Goal: Task Accomplishment & Management: Manage account settings

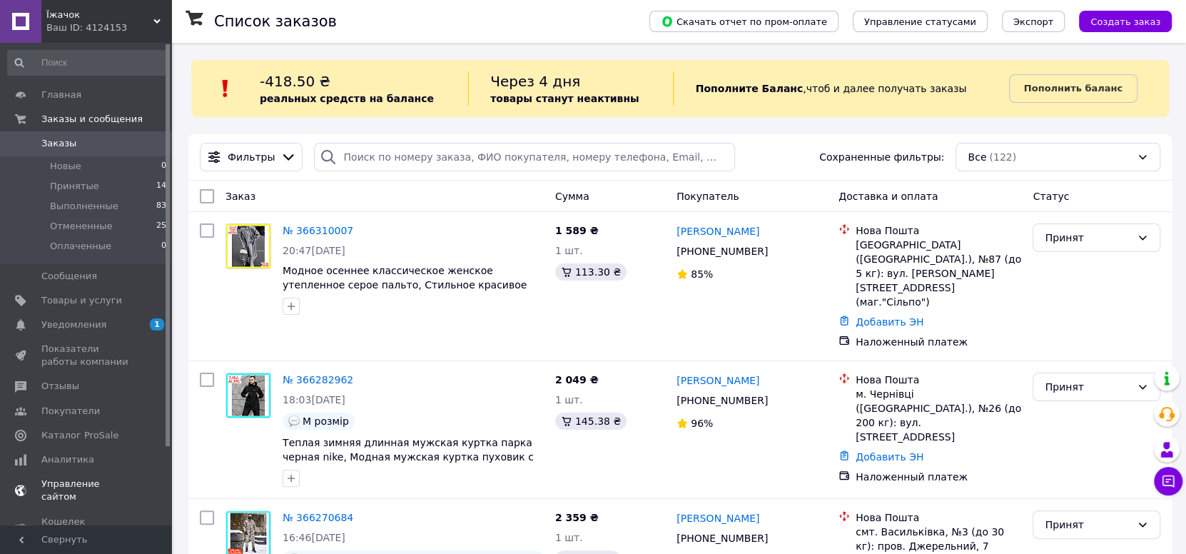
click at [64, 325] on span "Уведомления" at bounding box center [73, 324] width 65 height 13
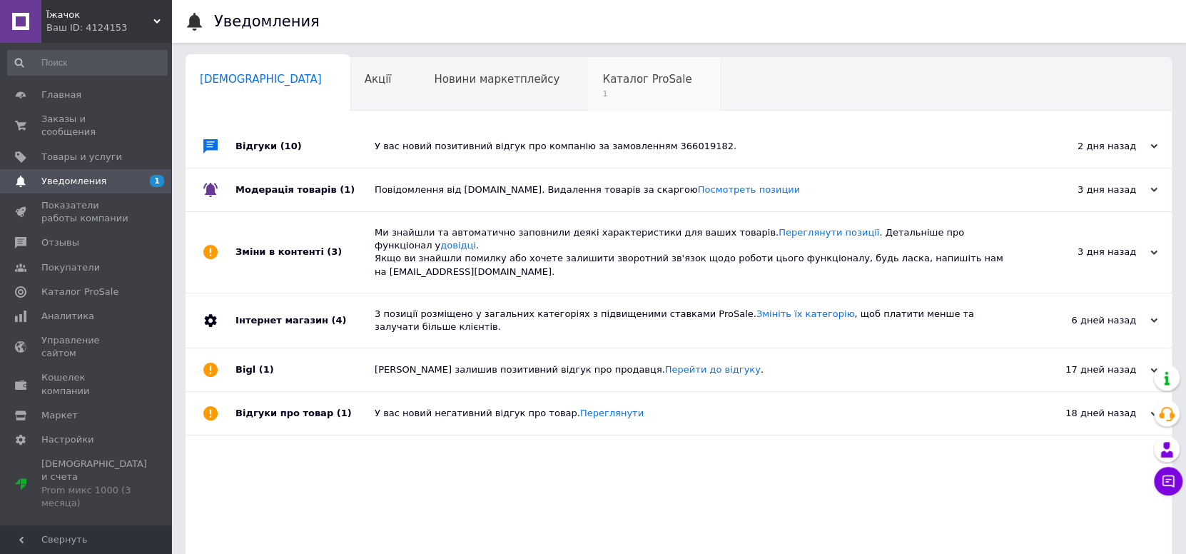
click at [602, 84] on span "Каталог ProSale" at bounding box center [646, 79] width 89 height 13
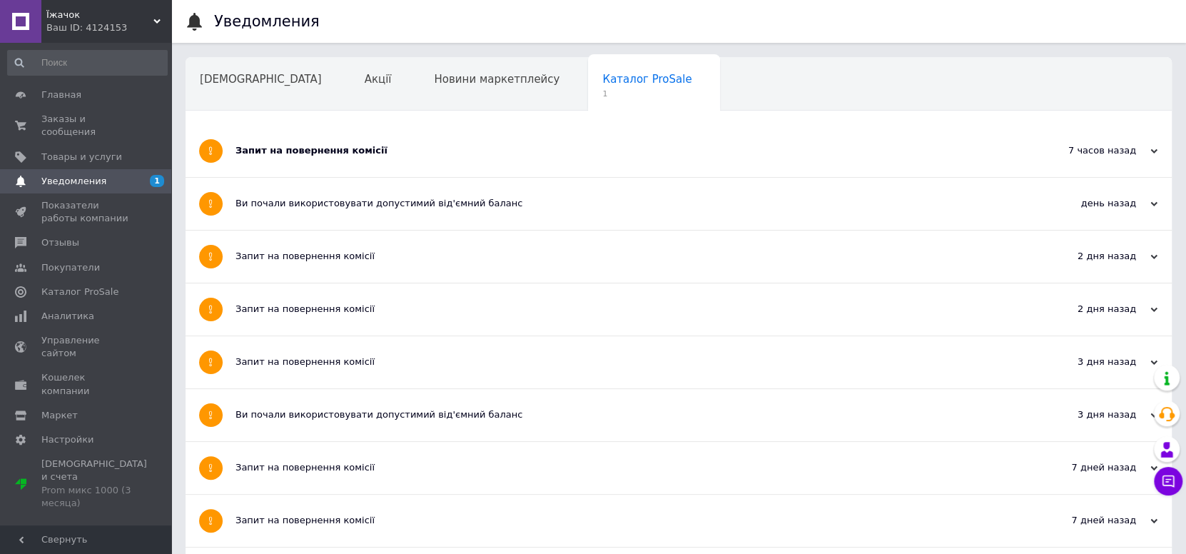
click at [472, 156] on div "Запит на повернення комісії" at bounding box center [624, 150] width 779 height 13
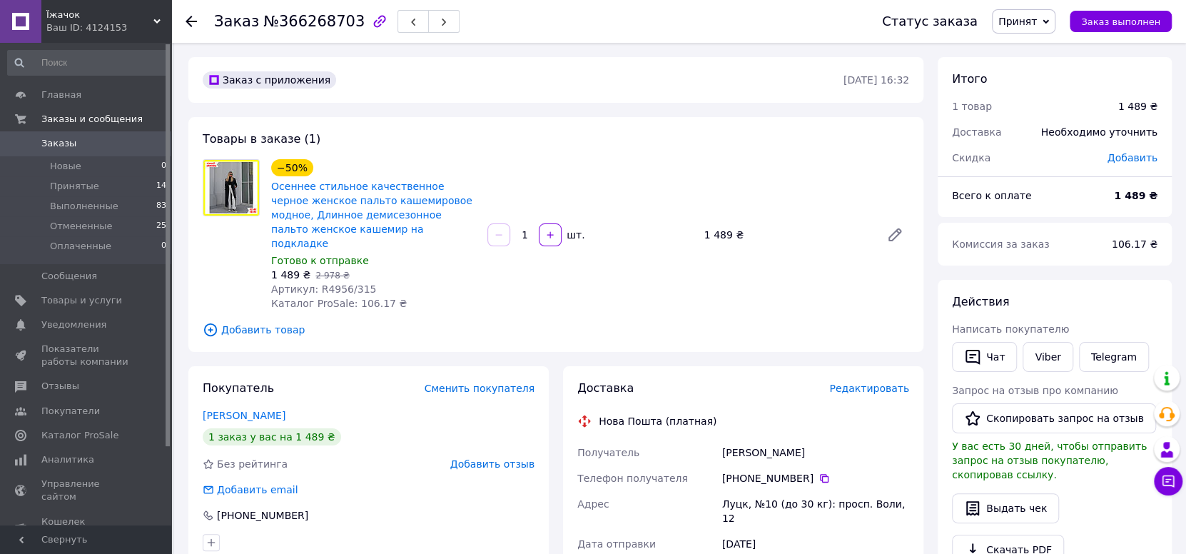
click at [323, 283] on span "Артикул: R4956/315" at bounding box center [323, 288] width 105 height 11
drag, startPoint x: 323, startPoint y: 275, endPoint x: 353, endPoint y: 273, distance: 30.0
click at [353, 283] on span "Артикул: R4956/315" at bounding box center [323, 288] width 105 height 11
copy span "R4956/315"
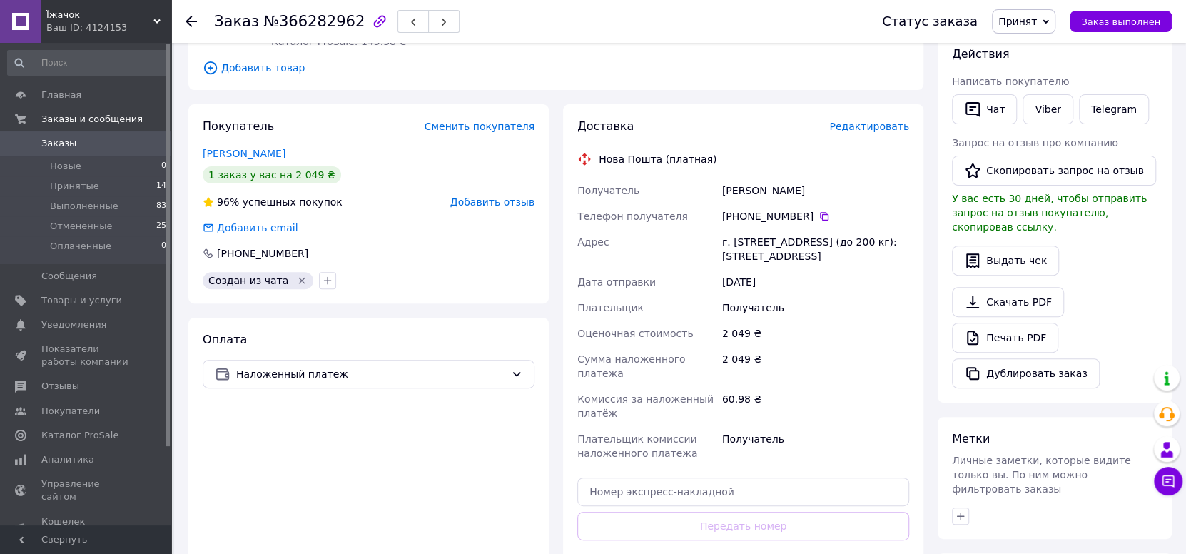
scroll to position [144, 0]
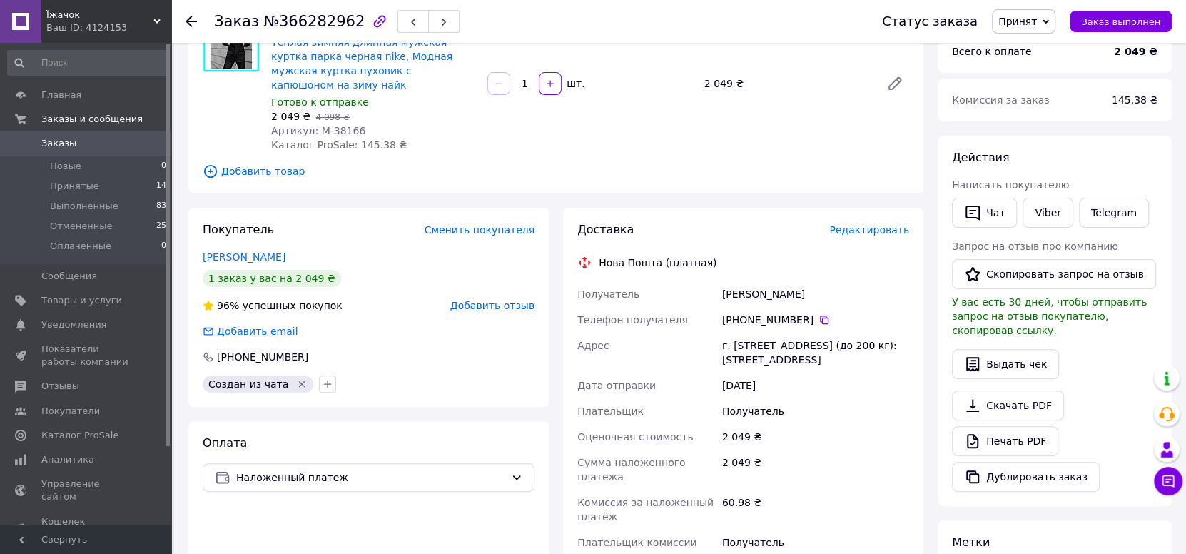
click at [196, 24] on icon at bounding box center [191, 21] width 11 height 11
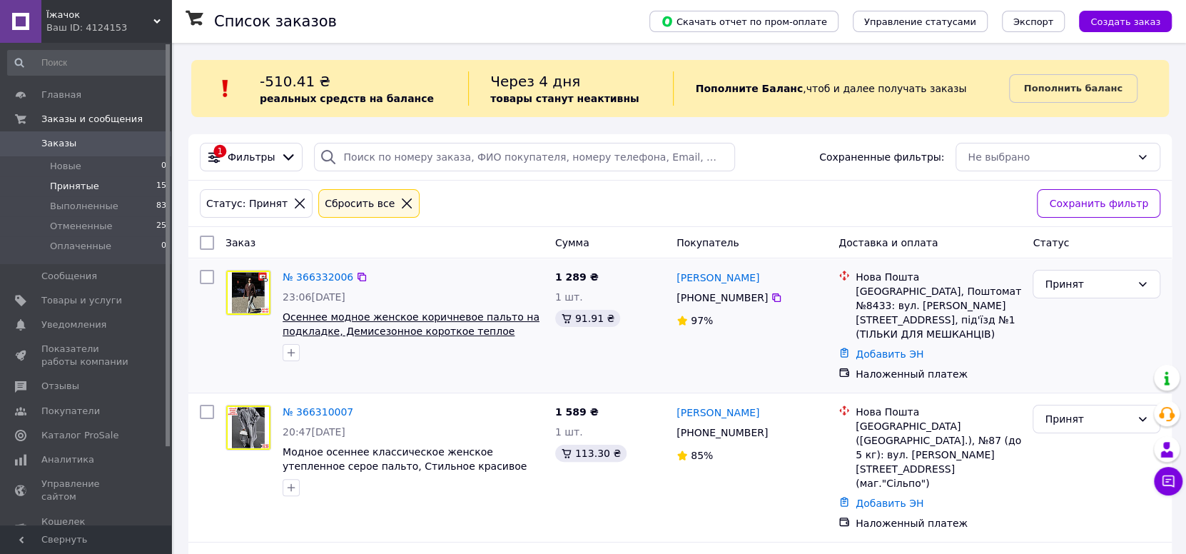
click at [405, 330] on span "Осеннее модное женское коричневое пальто на подкладке, Демисезонное короткое те…" at bounding box center [411, 331] width 257 height 40
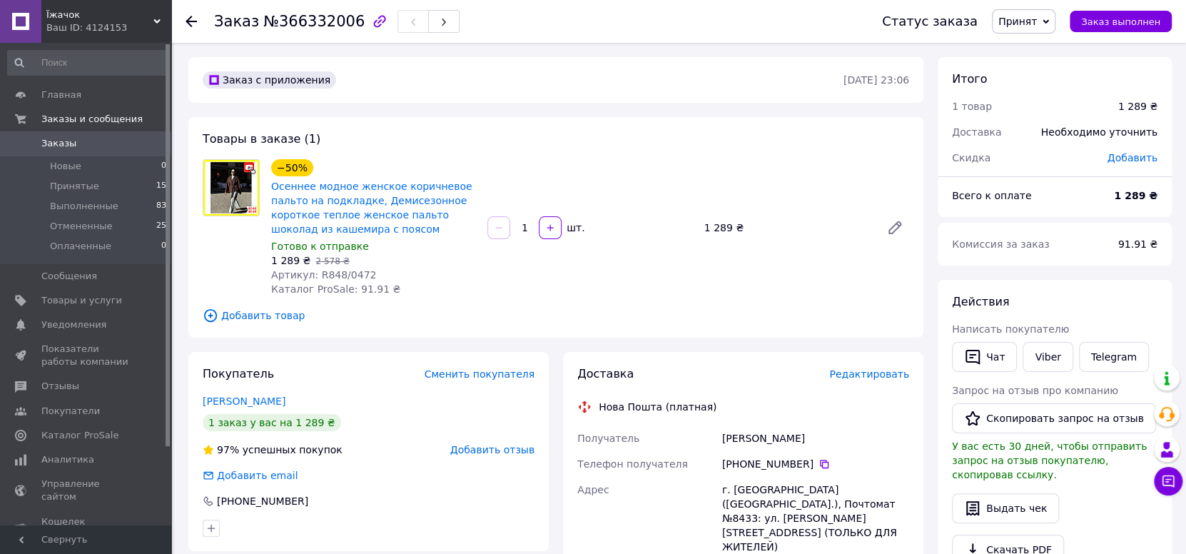
click at [322, 275] on span "Артикул: R848/0472" at bounding box center [323, 274] width 105 height 11
drag, startPoint x: 322, startPoint y: 275, endPoint x: 352, endPoint y: 273, distance: 30.1
click at [352, 273] on span "Артикул: R848/0472" at bounding box center [323, 274] width 105 height 11
copy span "R848/0472"
click at [677, 308] on span "Добавить товар" at bounding box center [556, 316] width 706 height 16
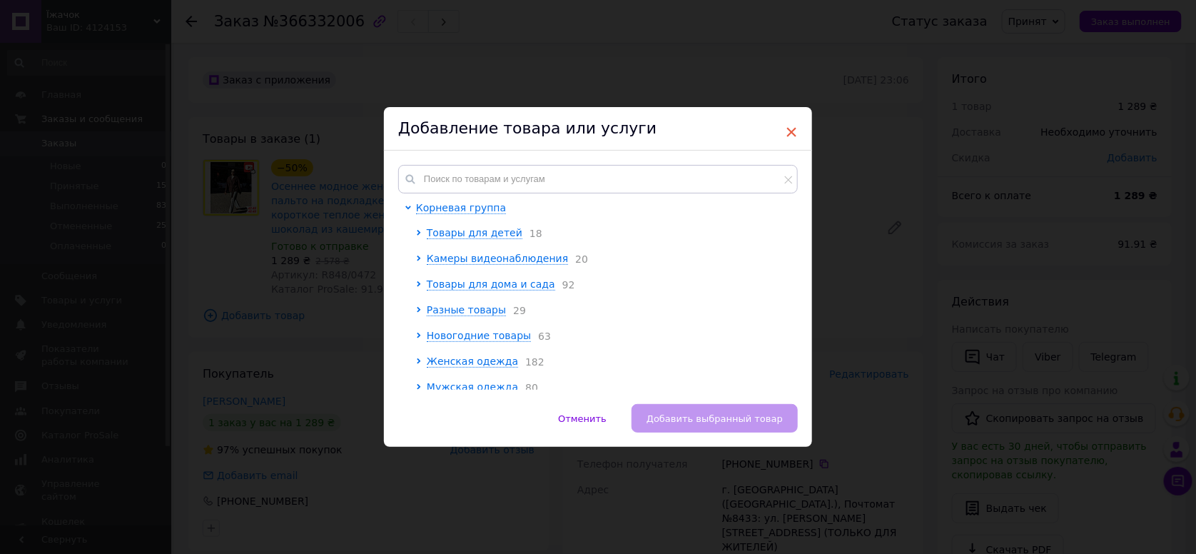
click at [790, 133] on span "×" at bounding box center [791, 132] width 13 height 24
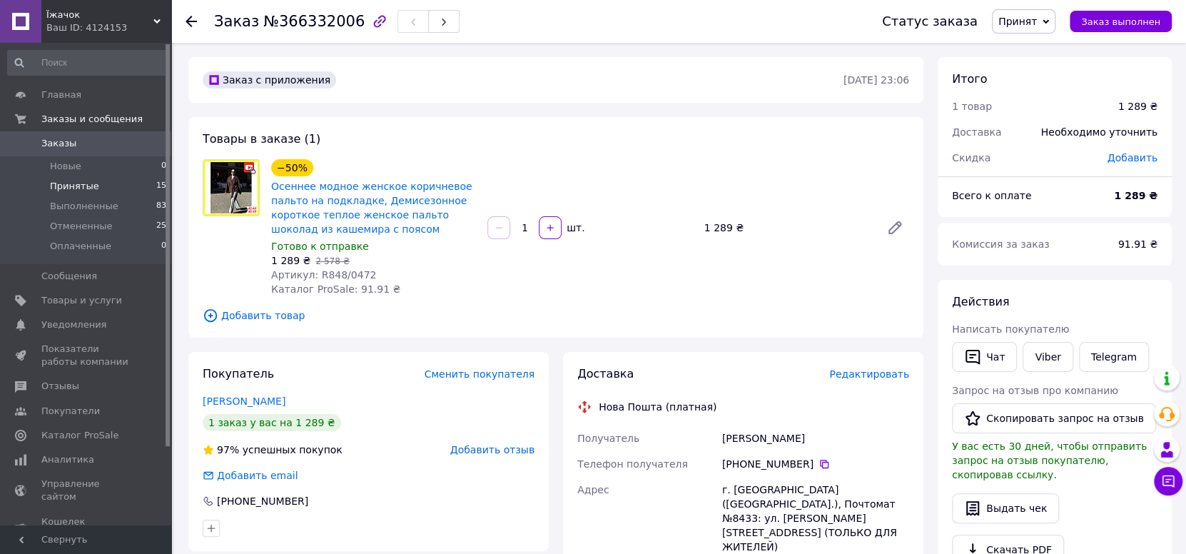
click at [66, 182] on span "Принятые" at bounding box center [74, 186] width 49 height 13
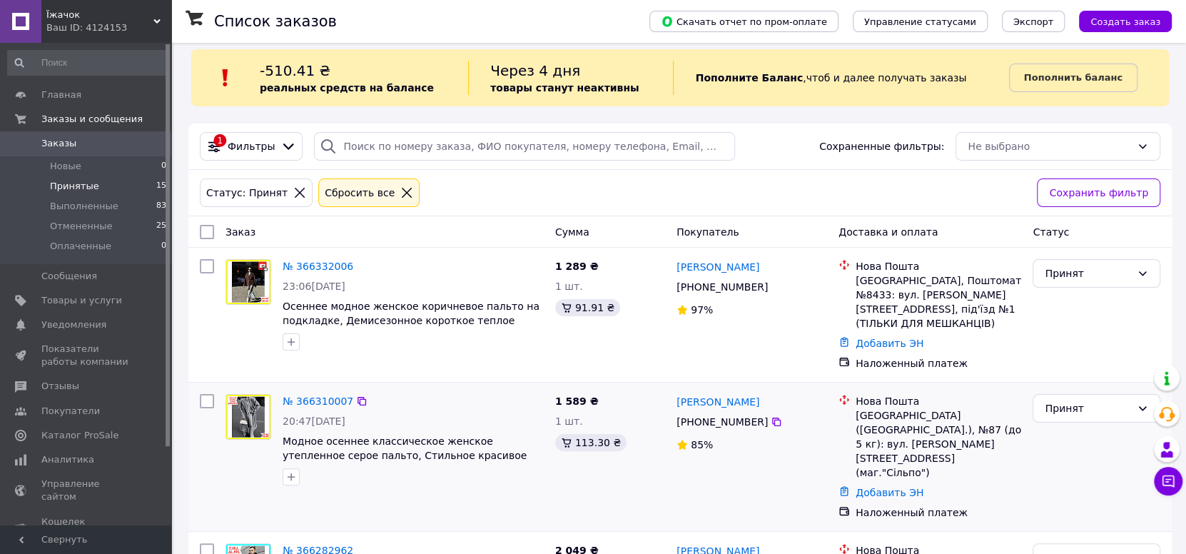
scroll to position [71, 0]
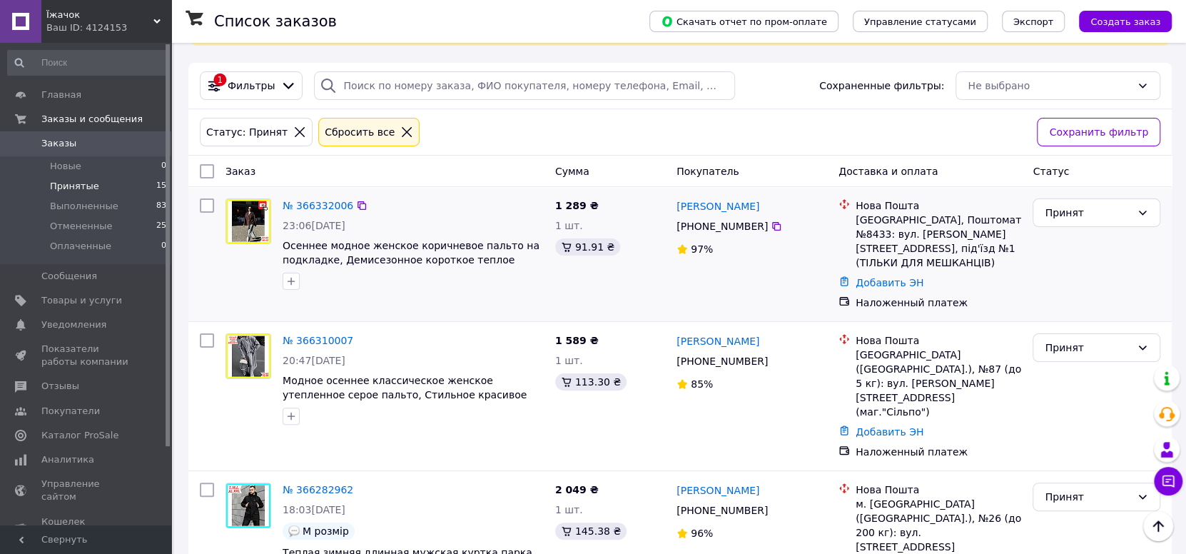
drag, startPoint x: 734, startPoint y: 225, endPoint x: 745, endPoint y: 225, distance: 11.4
click at [745, 225] on div "[PHONE_NUMBER]" at bounding box center [722, 226] width 97 height 20
click at [744, 242] on div "97%" at bounding box center [751, 249] width 151 height 14
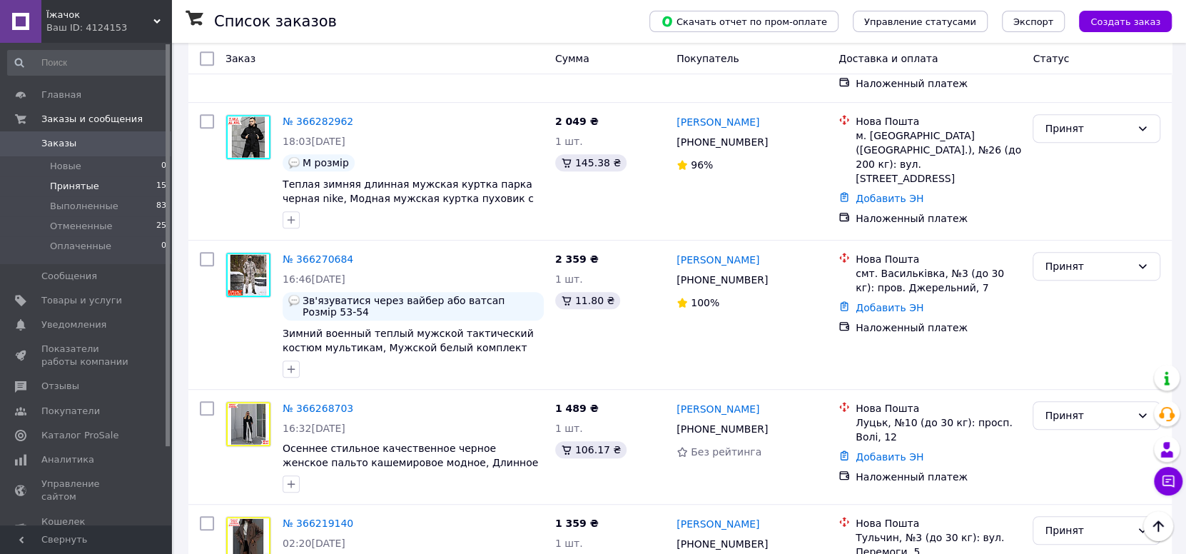
scroll to position [429, 0]
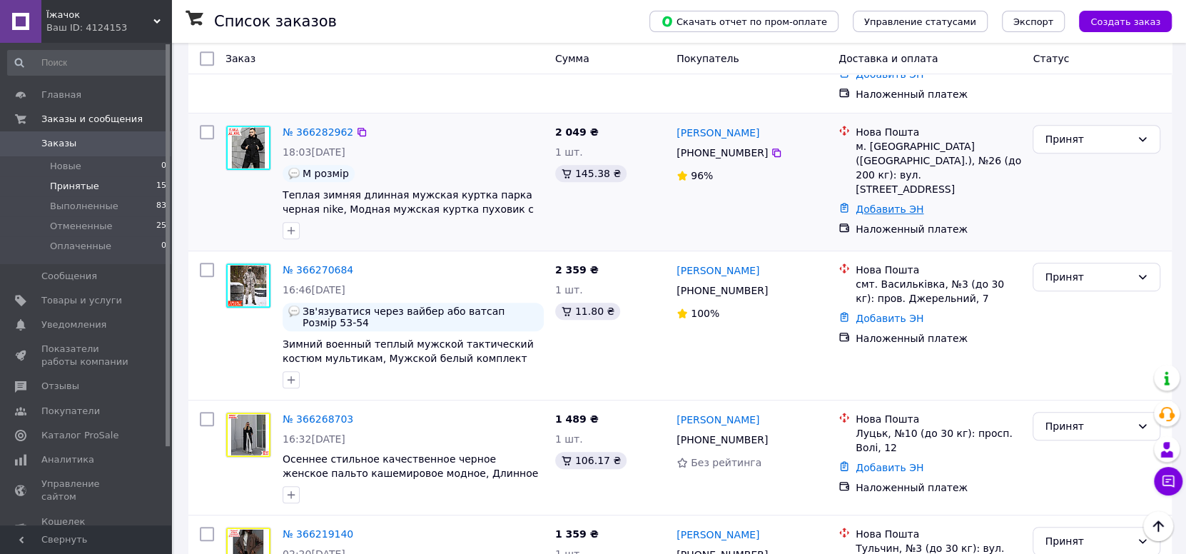
click at [896, 203] on link "Добавить ЭН" at bounding box center [890, 208] width 68 height 11
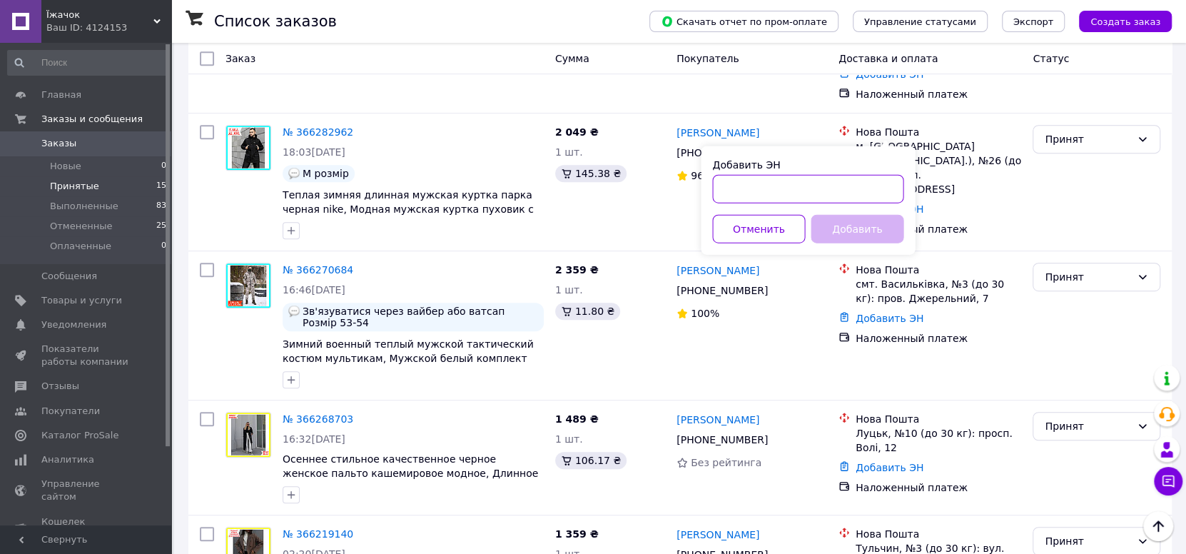
click at [839, 192] on input "Добавить ЭН" at bounding box center [807, 189] width 191 height 29
paste input "20451269186910"
type input "20451269186910"
click at [857, 231] on button "Добавить" at bounding box center [857, 229] width 93 height 29
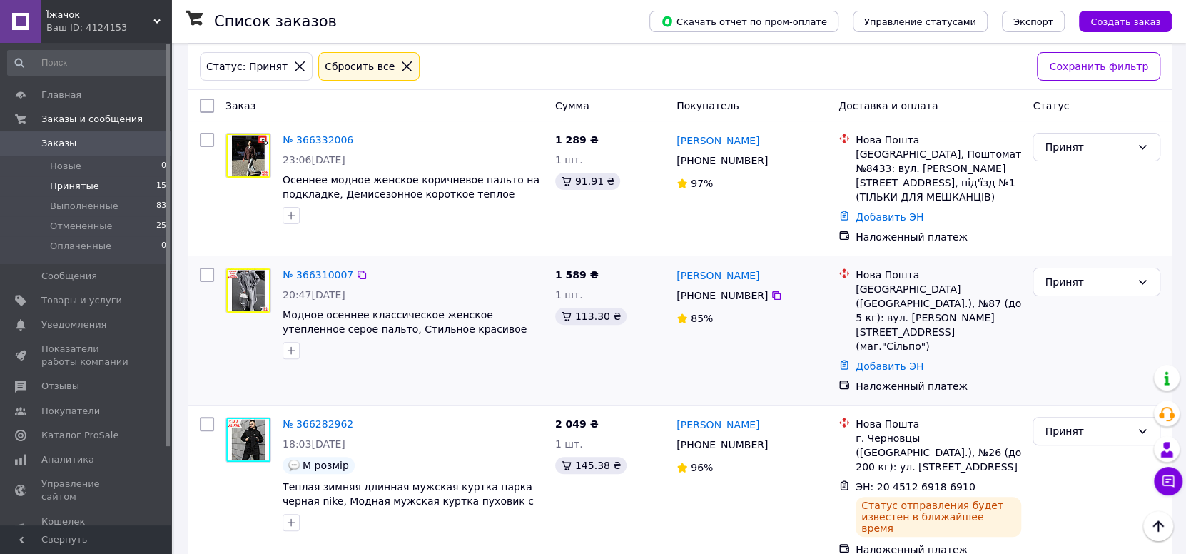
scroll to position [72, 0]
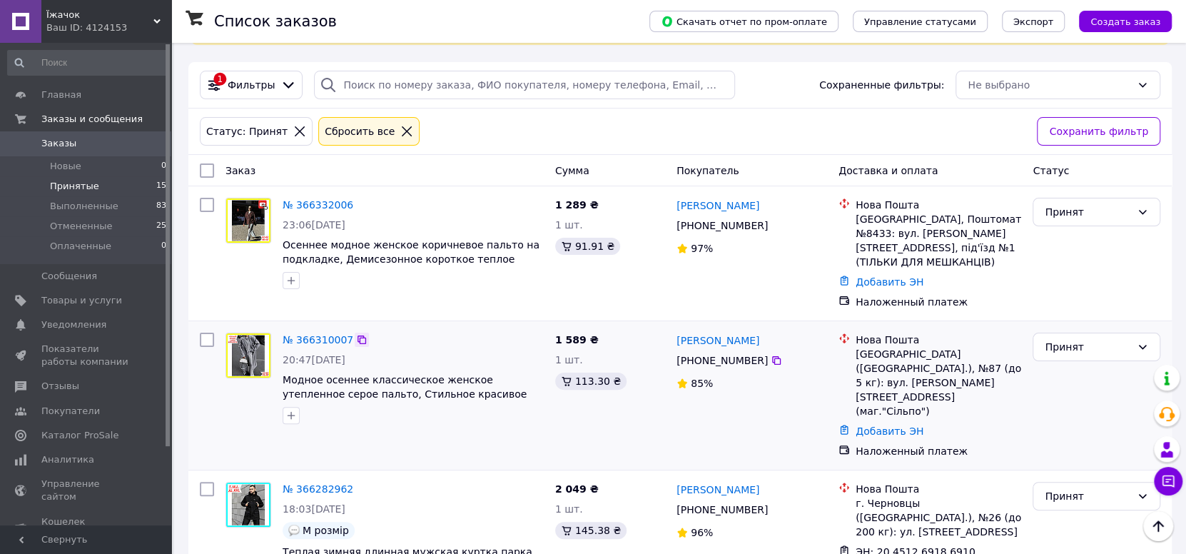
click at [356, 334] on icon at bounding box center [361, 339] width 11 height 11
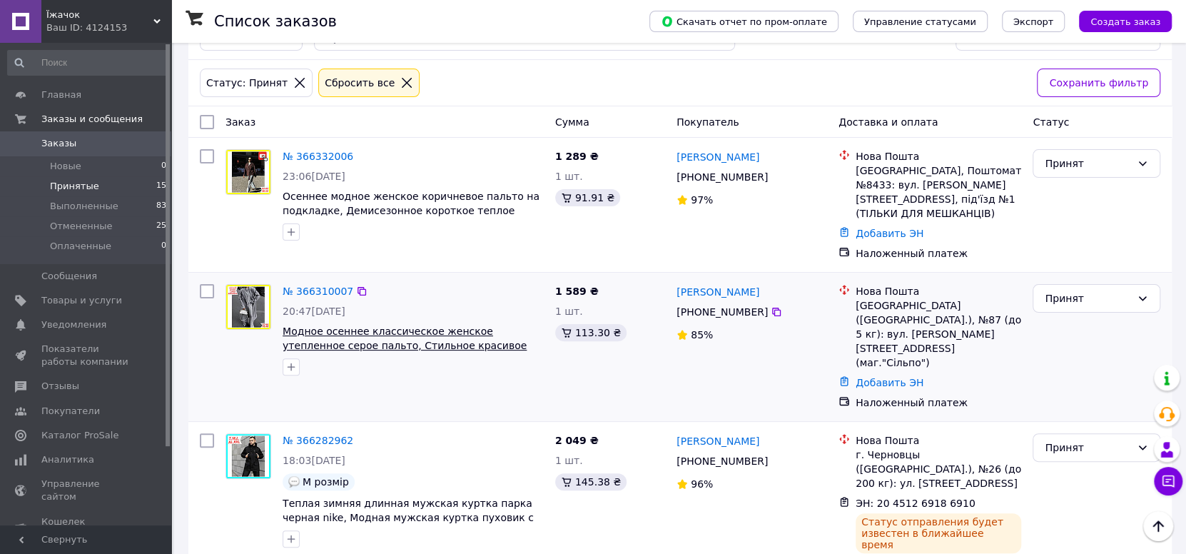
scroll to position [143, 0]
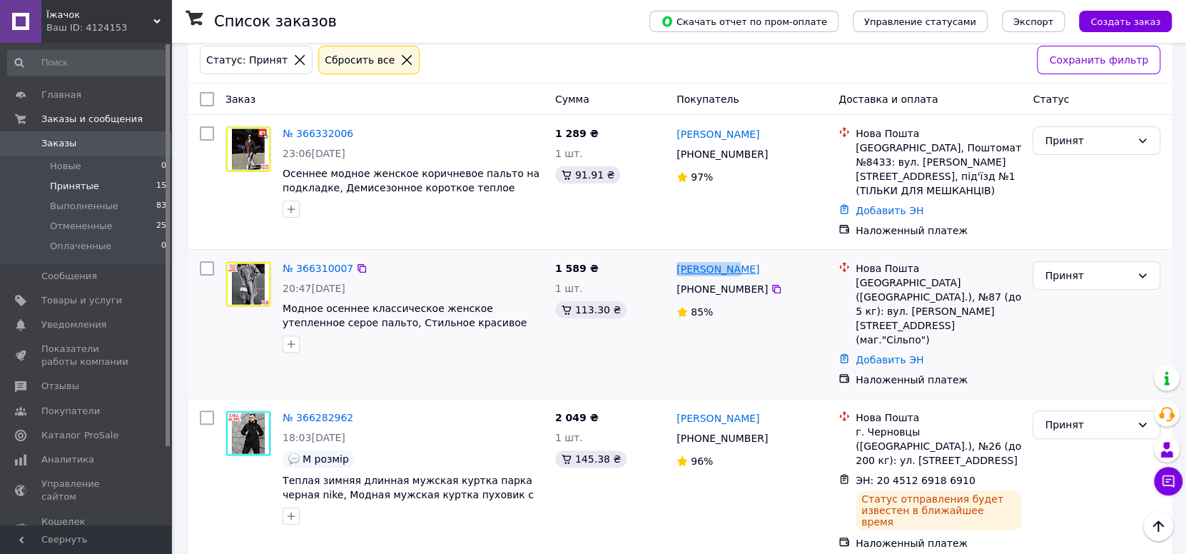
drag, startPoint x: 731, startPoint y: 250, endPoint x: 678, endPoint y: 253, distance: 52.9
click at [678, 260] on div "[PERSON_NAME]" at bounding box center [751, 269] width 153 height 18
copy link "[PERSON_NAME]"
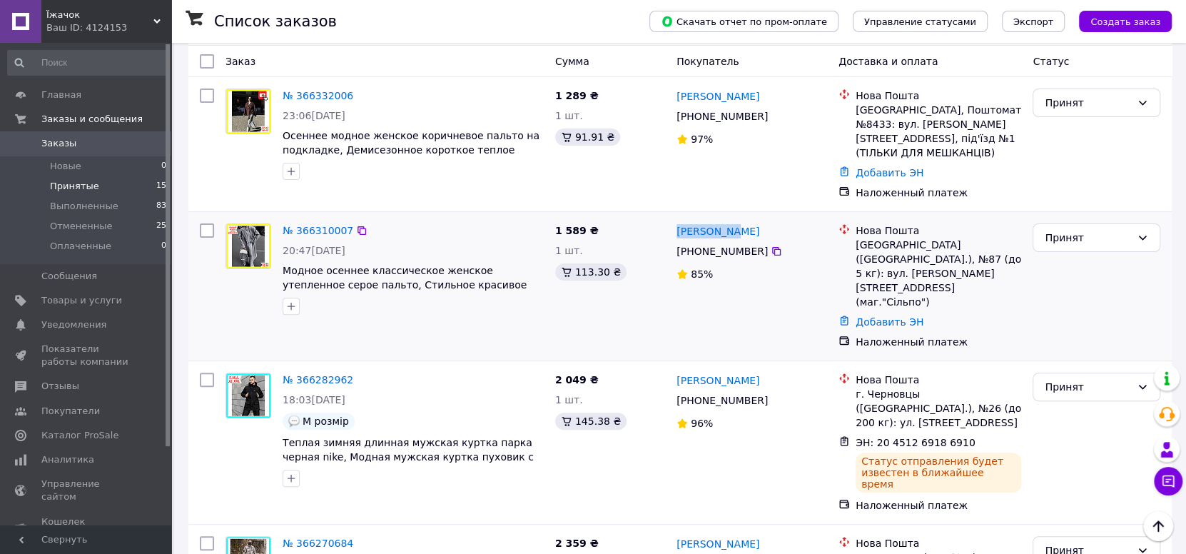
scroll to position [215, 0]
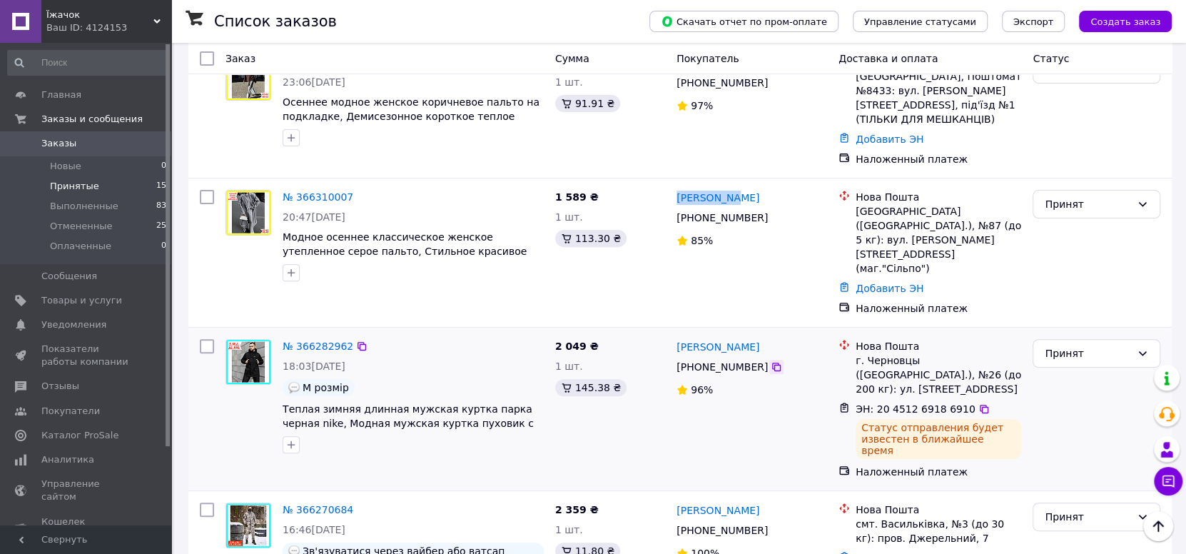
click at [771, 361] on icon at bounding box center [776, 366] width 11 height 11
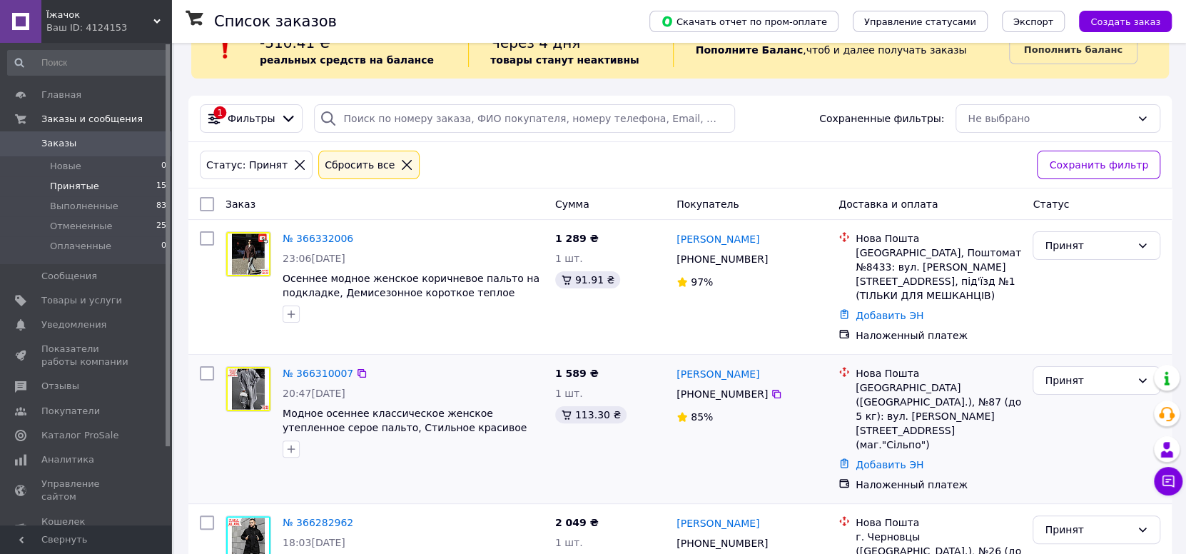
scroll to position [71, 0]
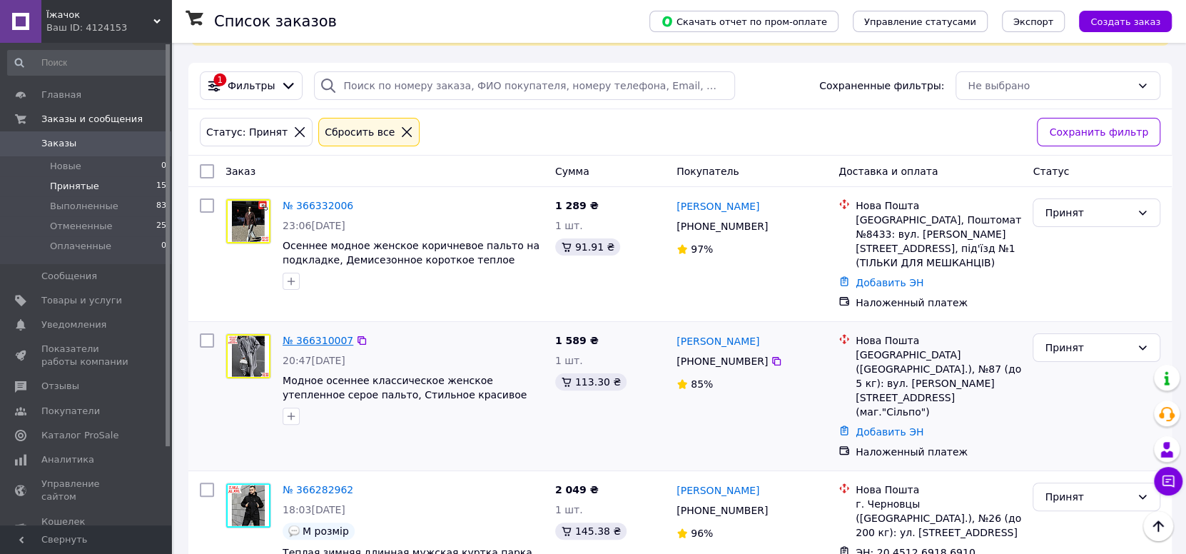
click at [315, 335] on link "№ 366310007" at bounding box center [318, 340] width 71 height 11
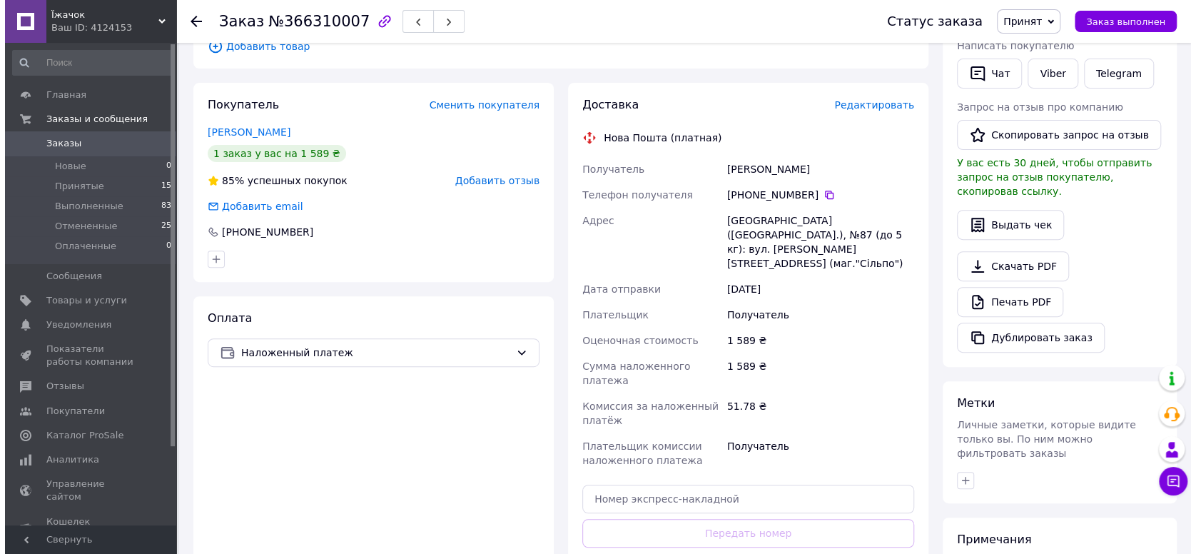
scroll to position [285, 0]
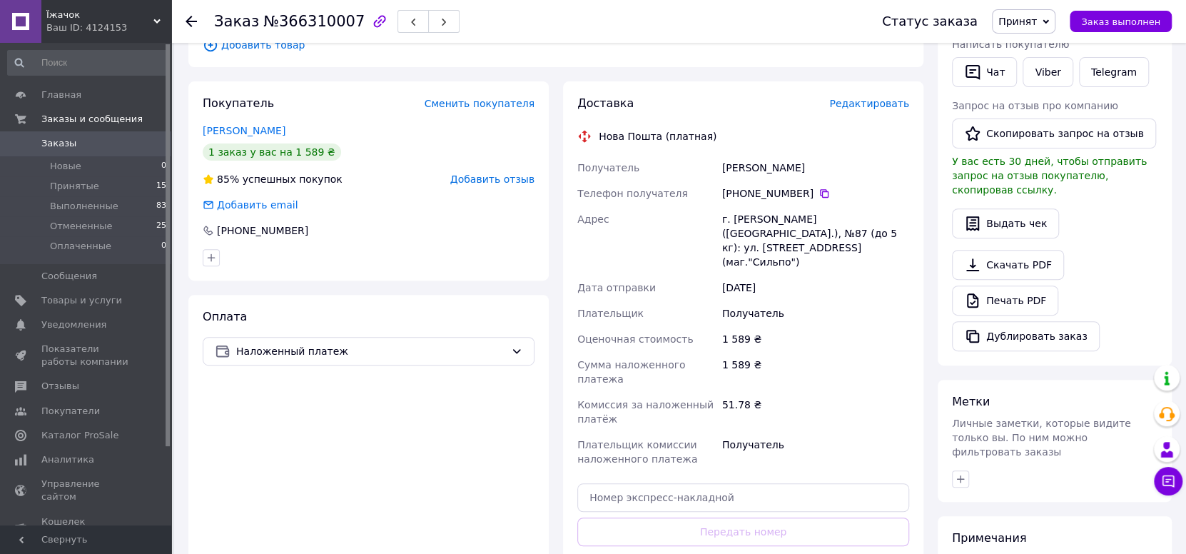
click at [882, 98] on span "Редактировать" at bounding box center [869, 103] width 80 height 11
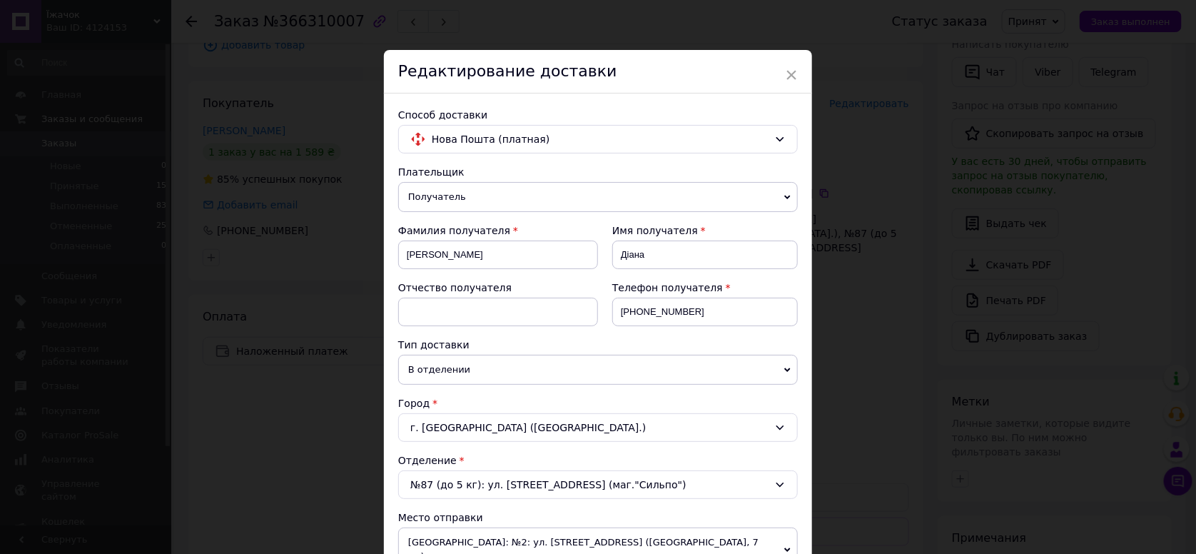
scroll to position [142, 0]
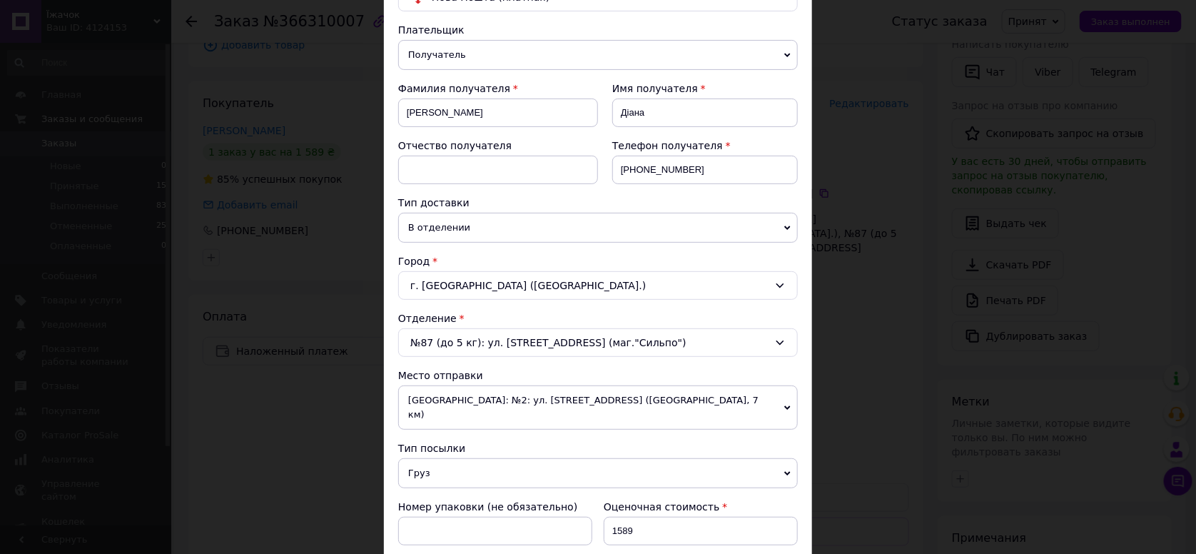
click at [765, 350] on div "№87 (до 5 кг): ул. Научная, 35а (маг."Сильпо")" at bounding box center [598, 342] width 400 height 29
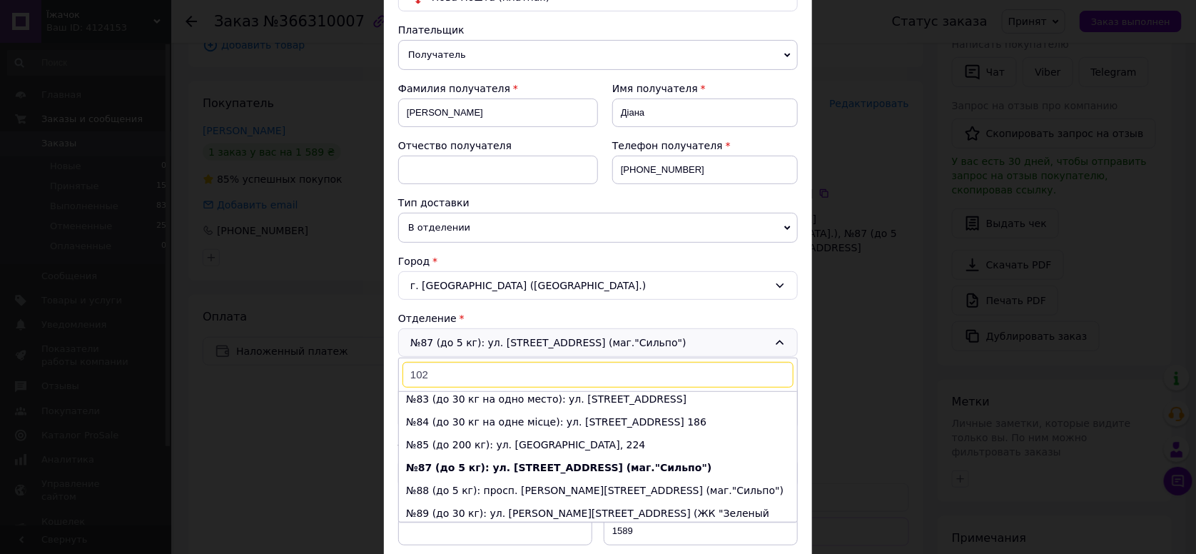
scroll to position [0, 0]
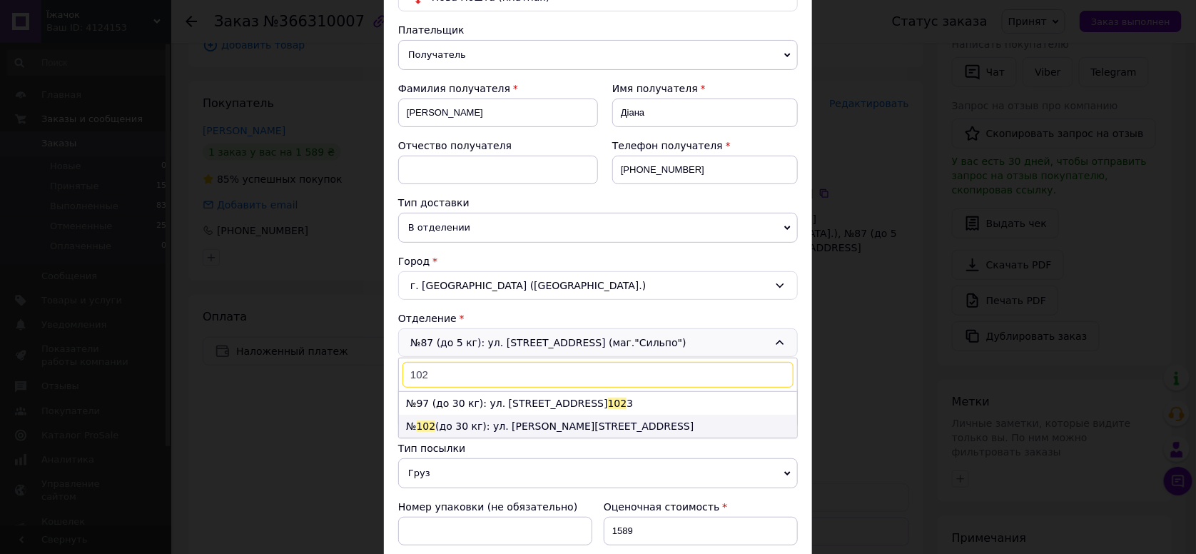
type input "102"
click at [527, 429] on li "№ 102 (до 30 кг): ул. Ивана Пулюя, 29" at bounding box center [598, 426] width 398 height 23
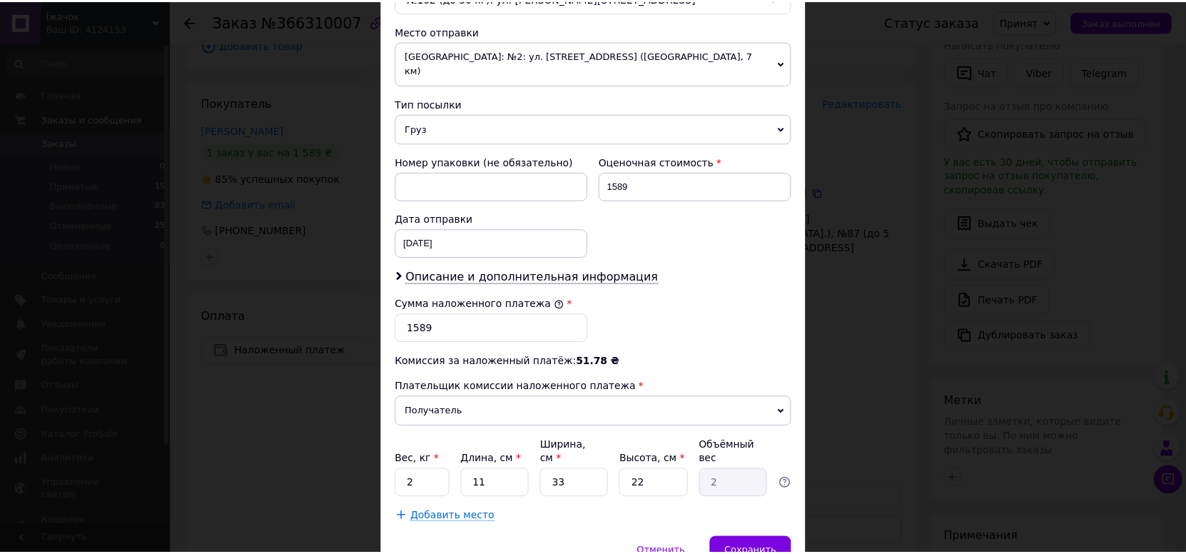
scroll to position [532, 0]
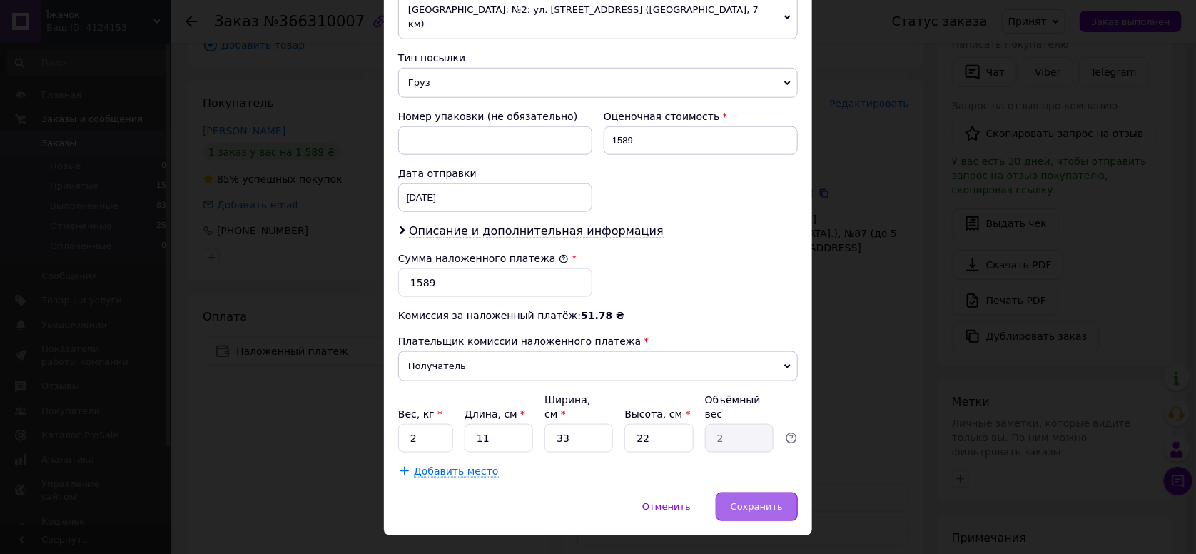
click at [779, 501] on span "Сохранить" at bounding box center [757, 506] width 52 height 11
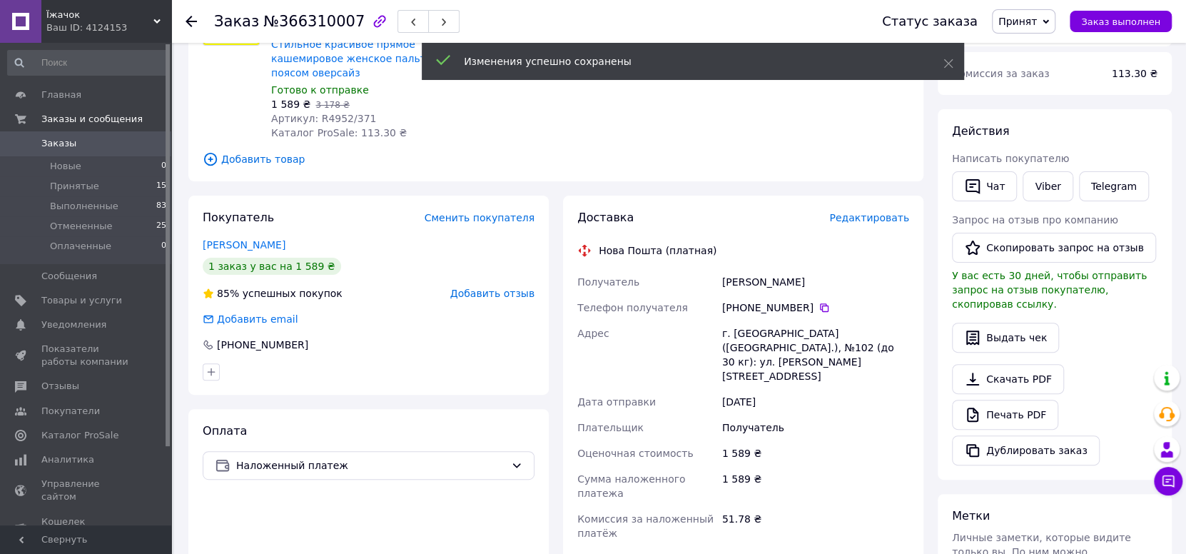
scroll to position [0, 0]
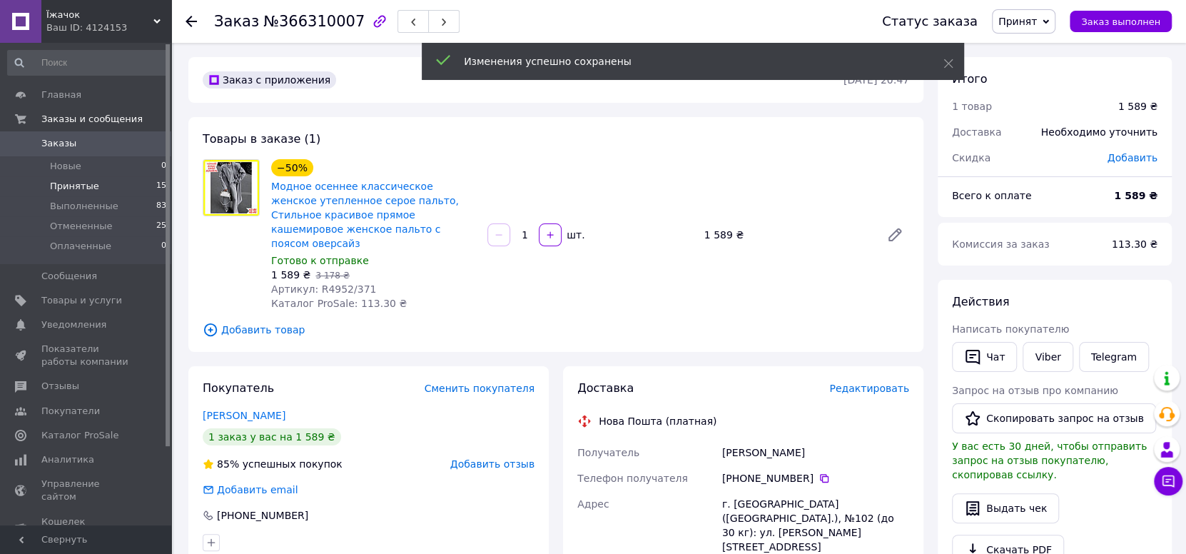
click at [63, 181] on span "Принятые" at bounding box center [74, 186] width 49 height 13
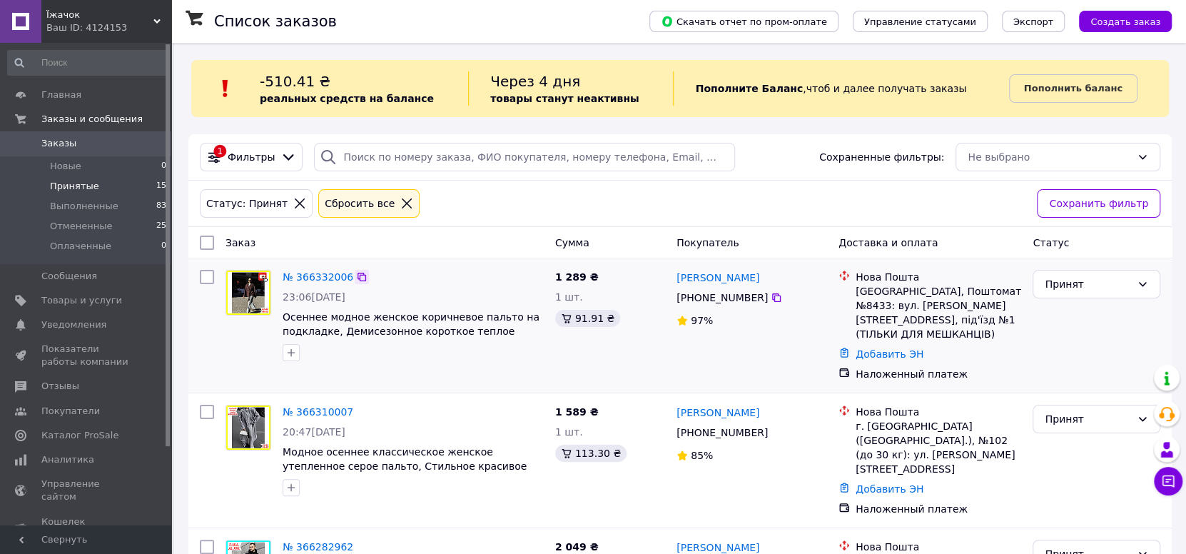
click at [356, 275] on icon at bounding box center [361, 276] width 11 height 11
click at [356, 273] on icon at bounding box center [361, 276] width 11 height 11
drag, startPoint x: 781, startPoint y: 280, endPoint x: 676, endPoint y: 280, distance: 104.2
click at [676, 280] on div "[PERSON_NAME]" at bounding box center [751, 277] width 153 height 18
copy link "[PERSON_NAME]"
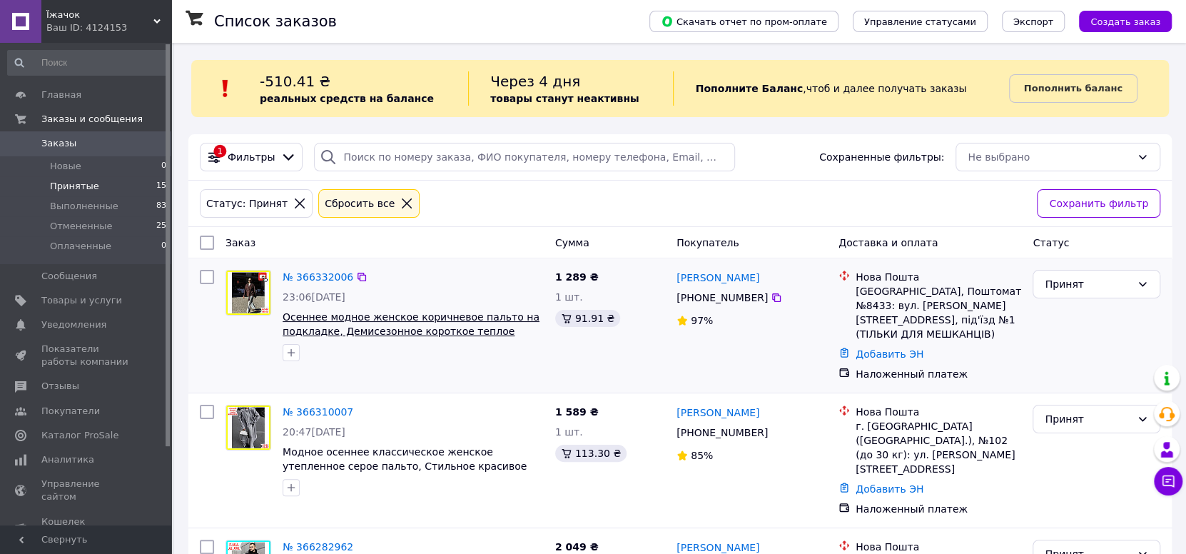
click at [437, 321] on span "Осеннее модное женское коричневое пальто на подкладке, Демисезонное короткое те…" at bounding box center [411, 331] width 257 height 40
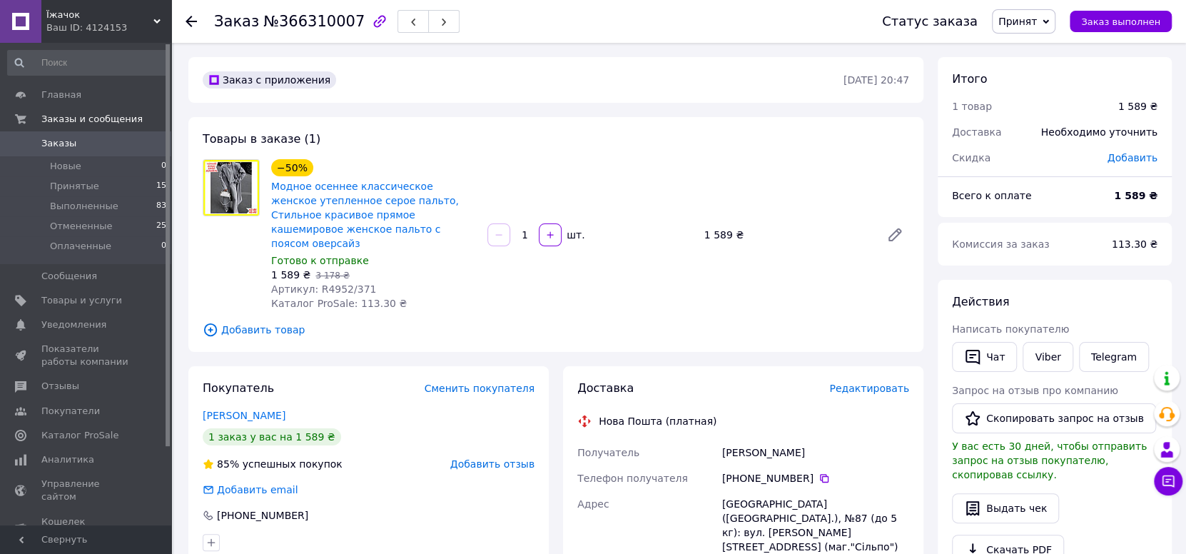
click at [321, 283] on span "Артикул: R4952/371" at bounding box center [323, 288] width 105 height 11
drag, startPoint x: 321, startPoint y: 273, endPoint x: 353, endPoint y: 273, distance: 32.1
click at [353, 283] on span "Артикул: R4952/371" at bounding box center [323, 288] width 105 height 11
copy span "R4952/371"
click at [75, 187] on span "Принятые" at bounding box center [74, 186] width 49 height 13
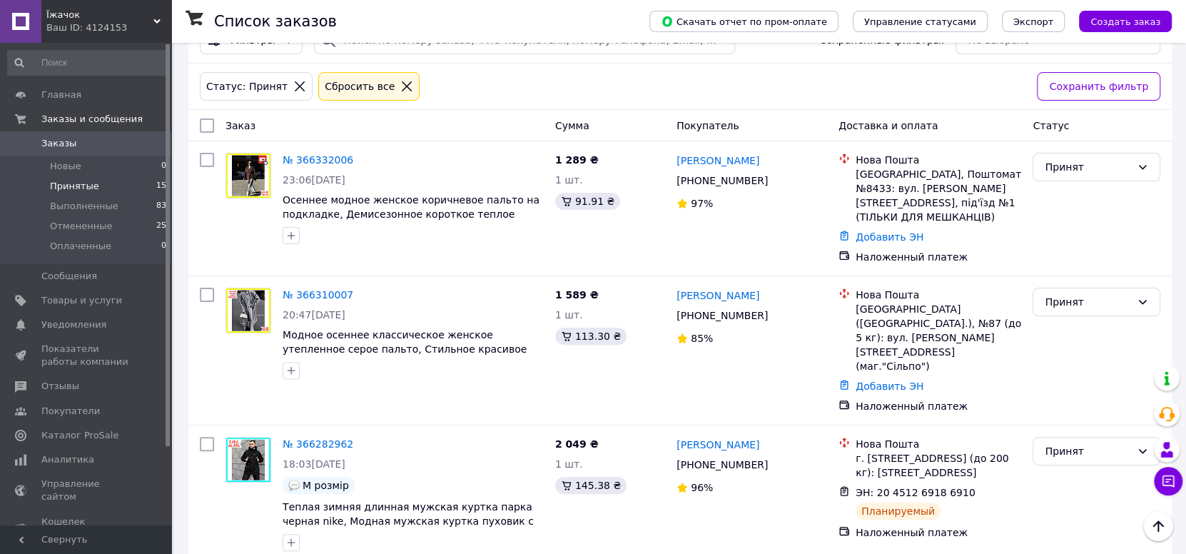
scroll to position [142, 0]
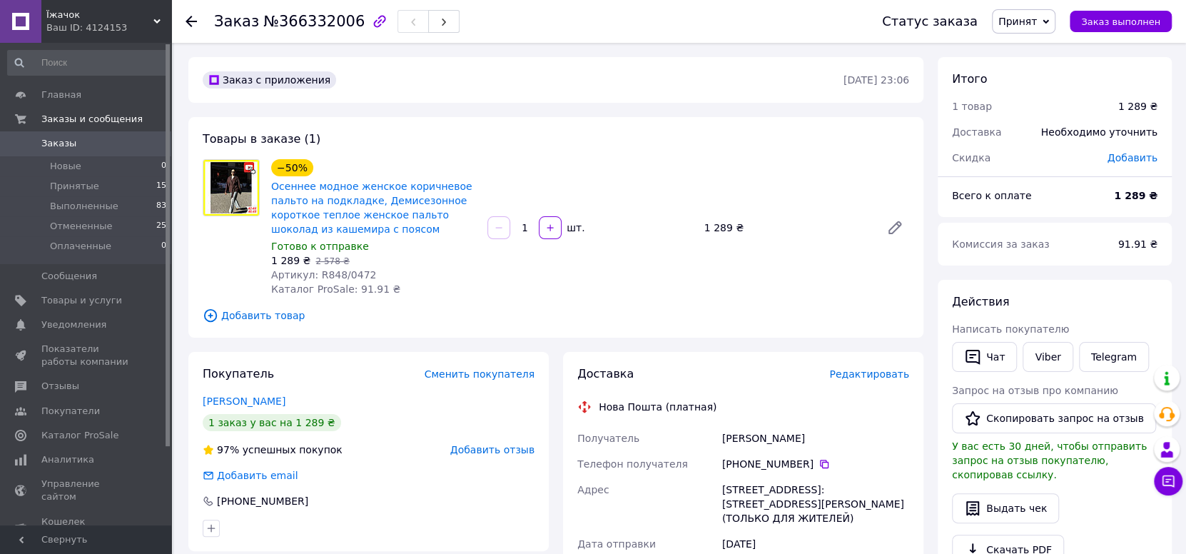
click at [323, 270] on span "Артикул: R848/0472" at bounding box center [323, 274] width 105 height 11
drag, startPoint x: 323, startPoint y: 270, endPoint x: 347, endPoint y: 270, distance: 24.3
click at [347, 270] on span "Артикул: R848/0472" at bounding box center [323, 274] width 105 height 11
copy span "R848/0472"
click at [75, 188] on span "Принятые" at bounding box center [74, 186] width 49 height 13
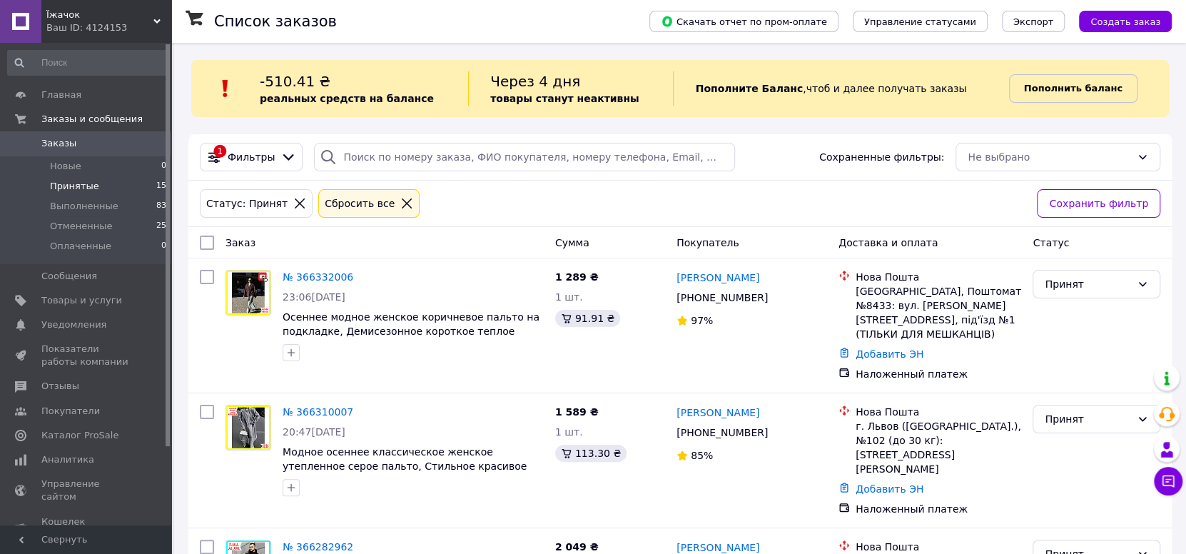
click at [1070, 92] on b "Пополнить баланс" at bounding box center [1073, 88] width 98 height 11
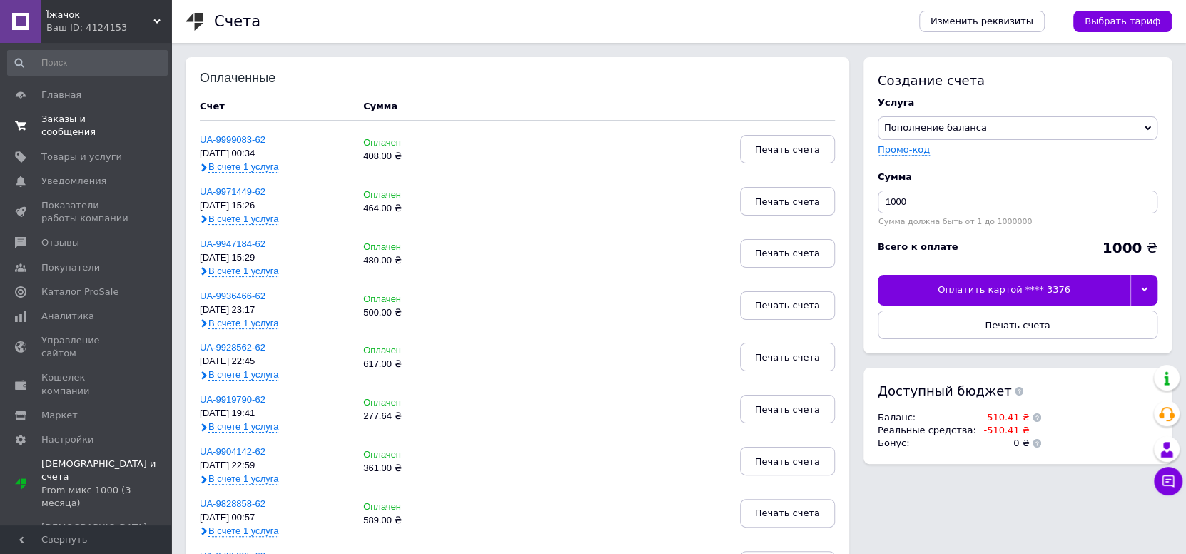
click at [93, 120] on span "Заказы и сообщения" at bounding box center [86, 126] width 91 height 26
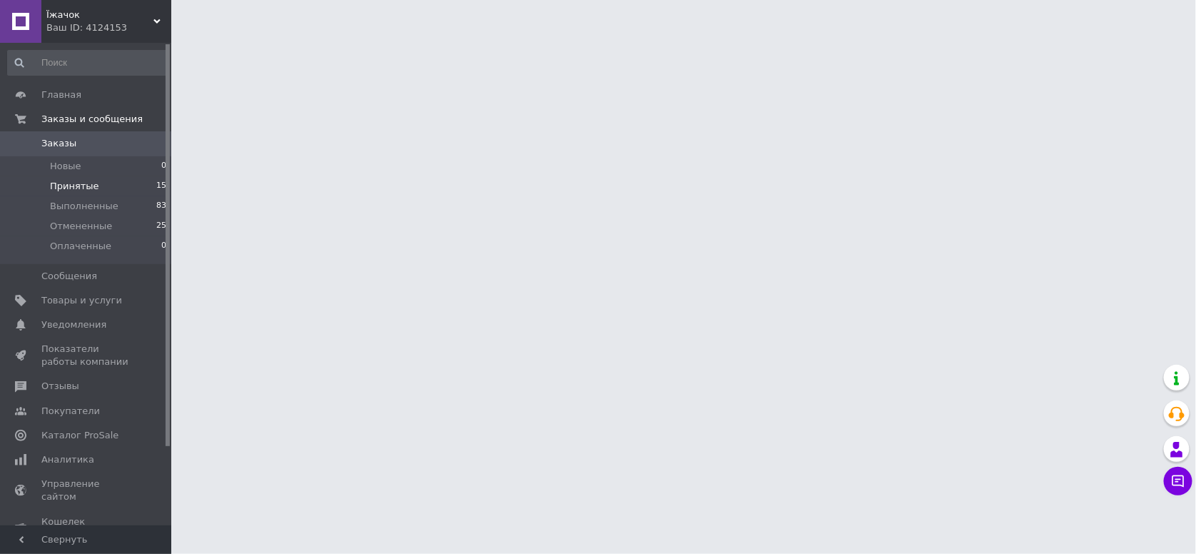
click at [78, 186] on span "Принятые" at bounding box center [74, 186] width 49 height 13
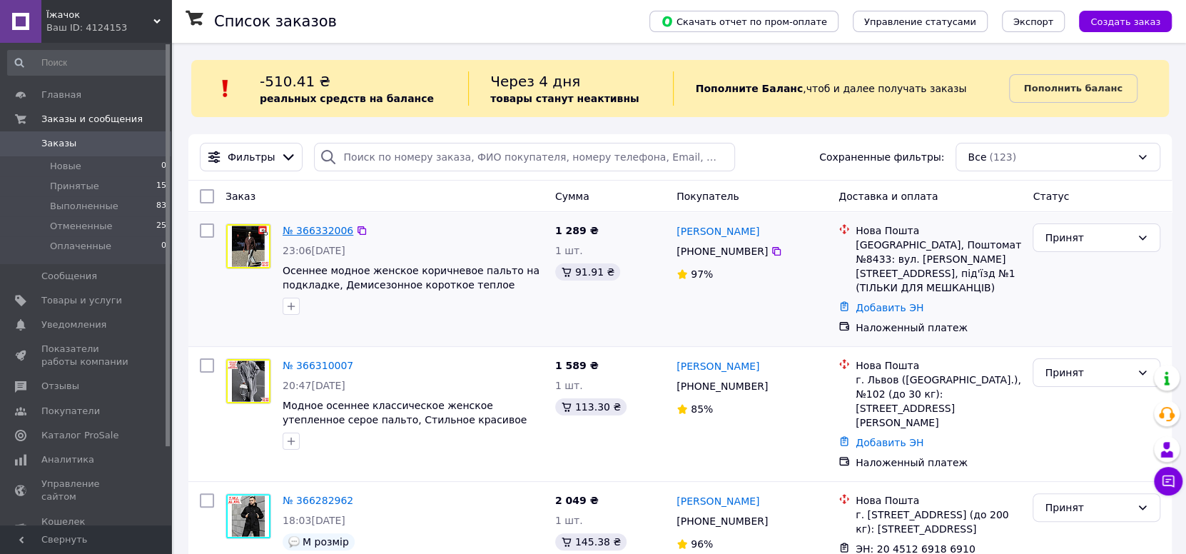
click at [325, 233] on link "№ 366332006" at bounding box center [318, 230] width 71 height 11
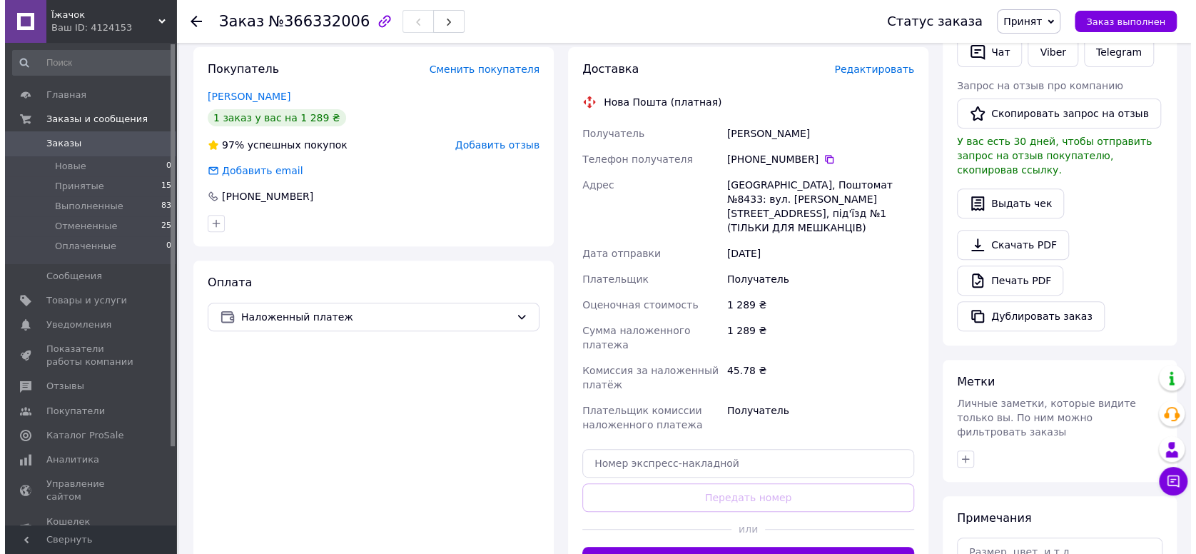
scroll to position [285, 0]
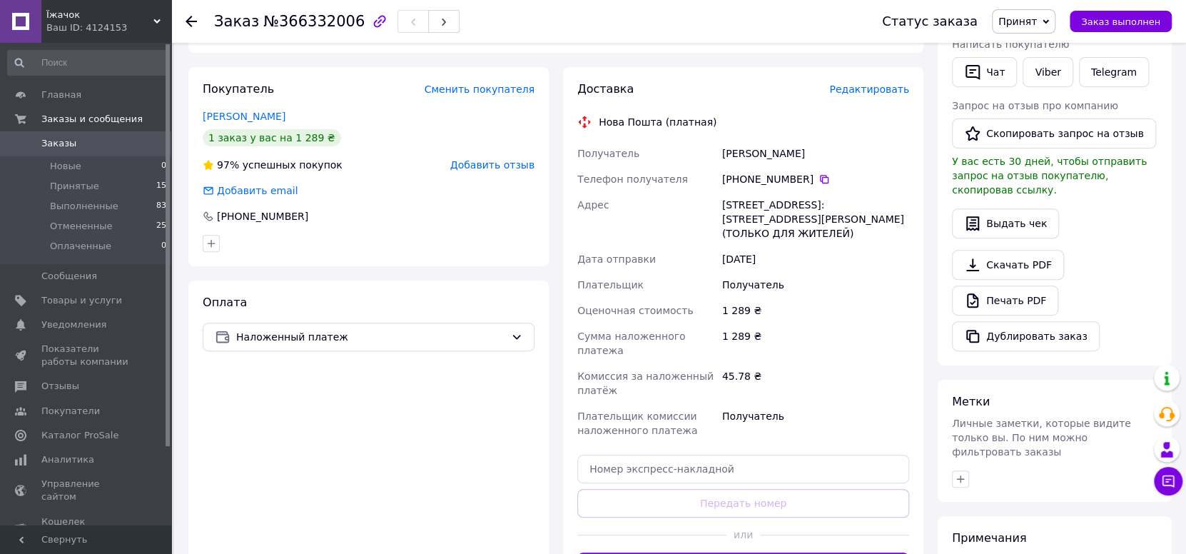
click at [885, 90] on span "Редактировать" at bounding box center [869, 88] width 80 height 11
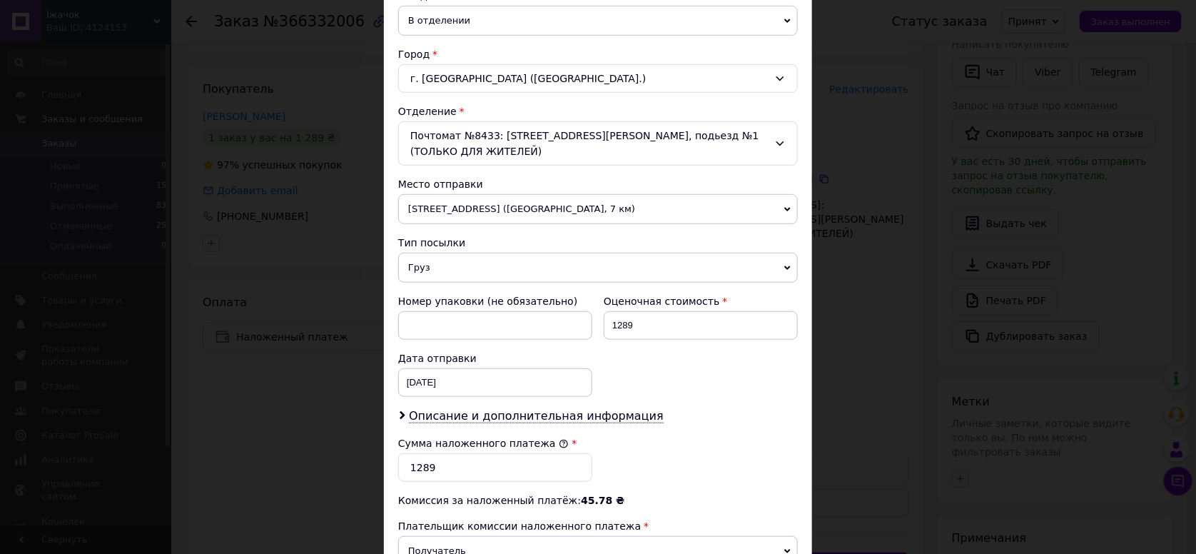
scroll to position [214, 0]
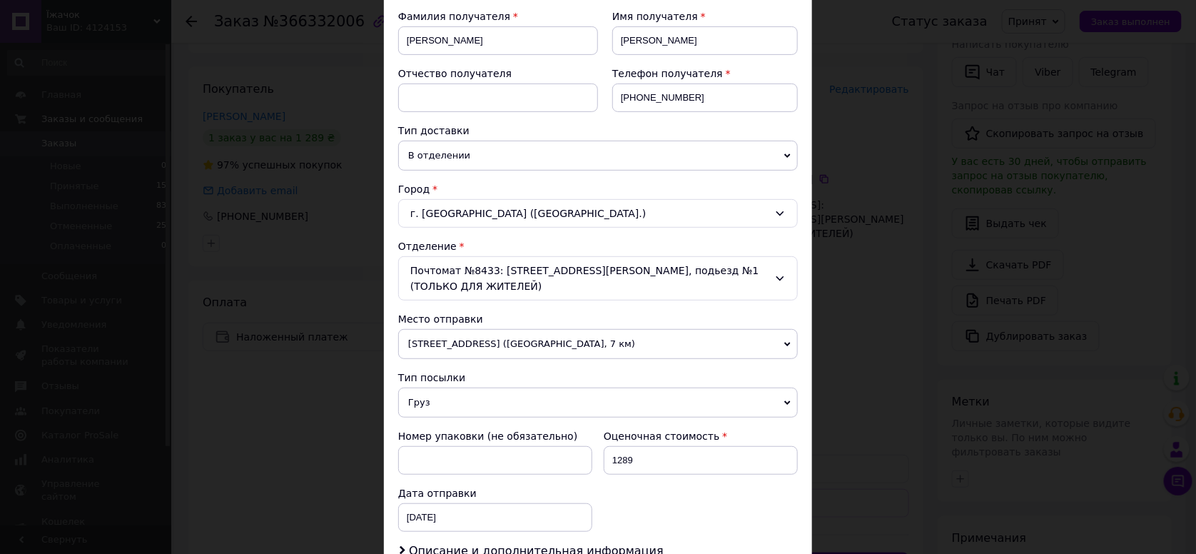
click at [753, 280] on div "Почтомат №8433: [STREET_ADDRESS][PERSON_NAME], подьезд №1 (ТОЛЬКО ДЛЯ ЖИТЕЛЕЙ)" at bounding box center [598, 278] width 400 height 44
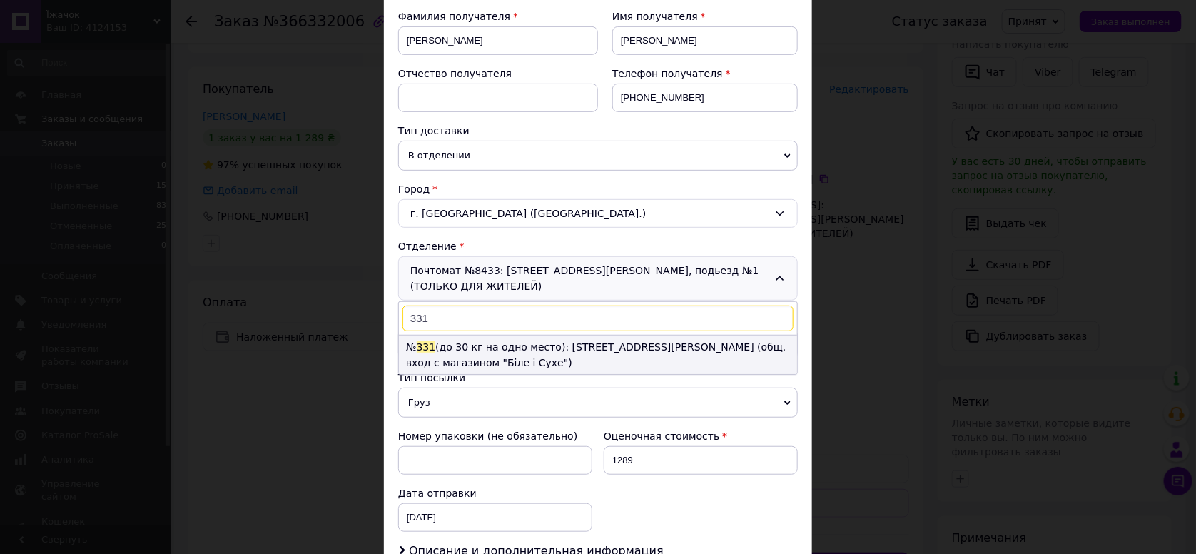
type input "331"
click at [602, 347] on li "№ 331 (до 30 кг на одно место): [STREET_ADDRESS][PERSON_NAME] (общ. вход с мага…" at bounding box center [598, 354] width 398 height 39
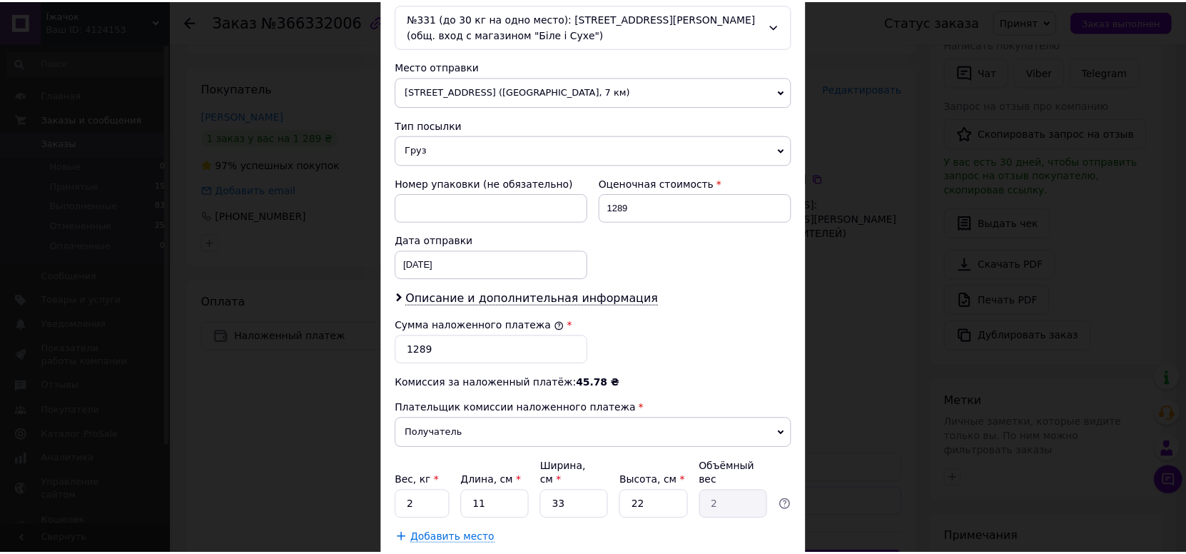
scroll to position [548, 0]
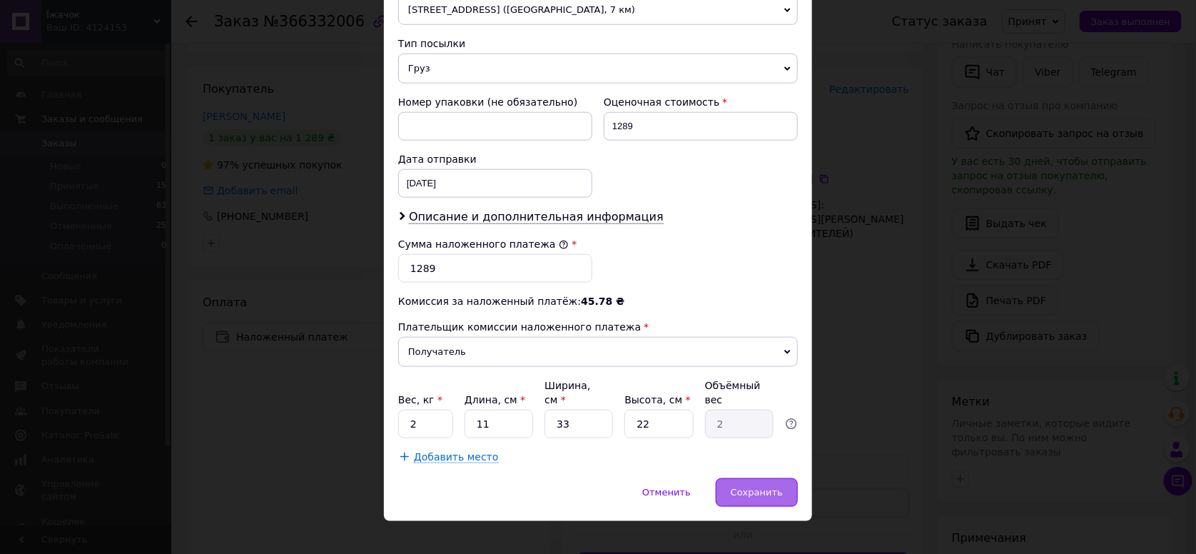
click at [784, 478] on div "Сохранить" at bounding box center [757, 492] width 82 height 29
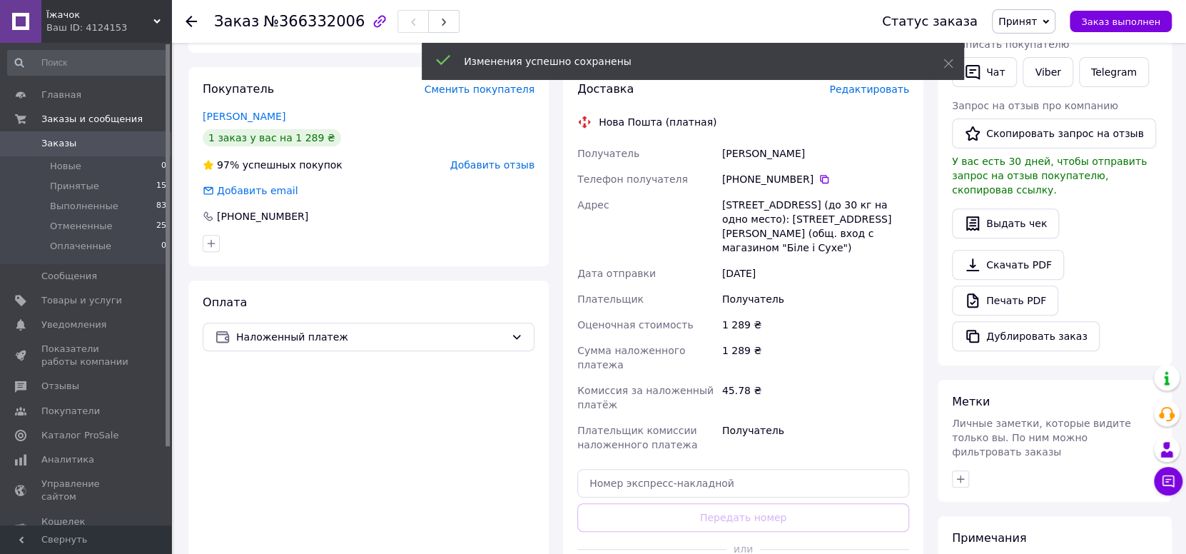
scroll to position [499, 0]
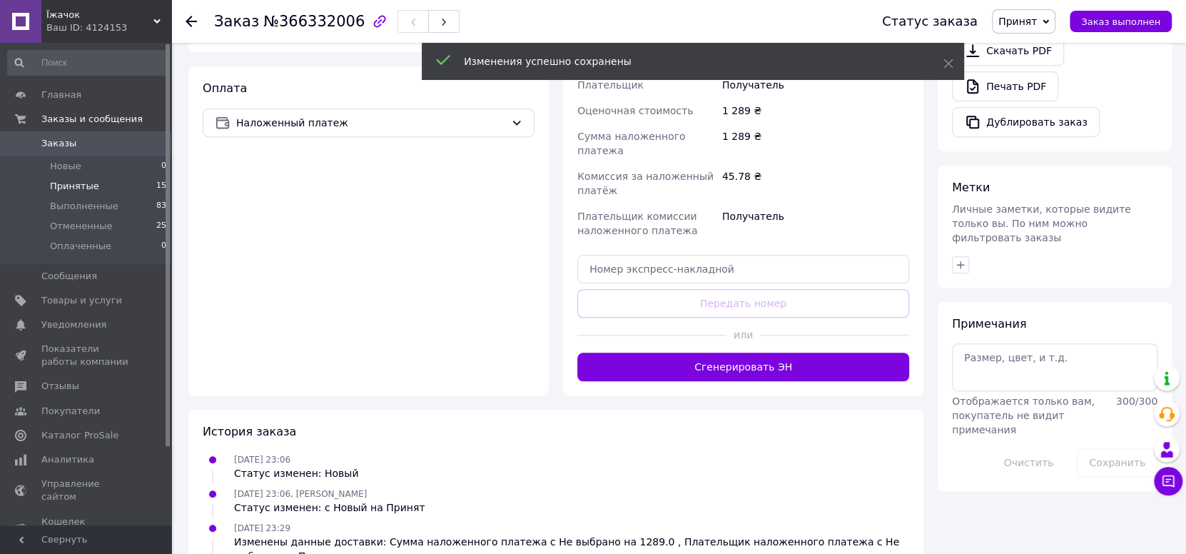
click at [62, 183] on span "Принятые" at bounding box center [74, 186] width 49 height 13
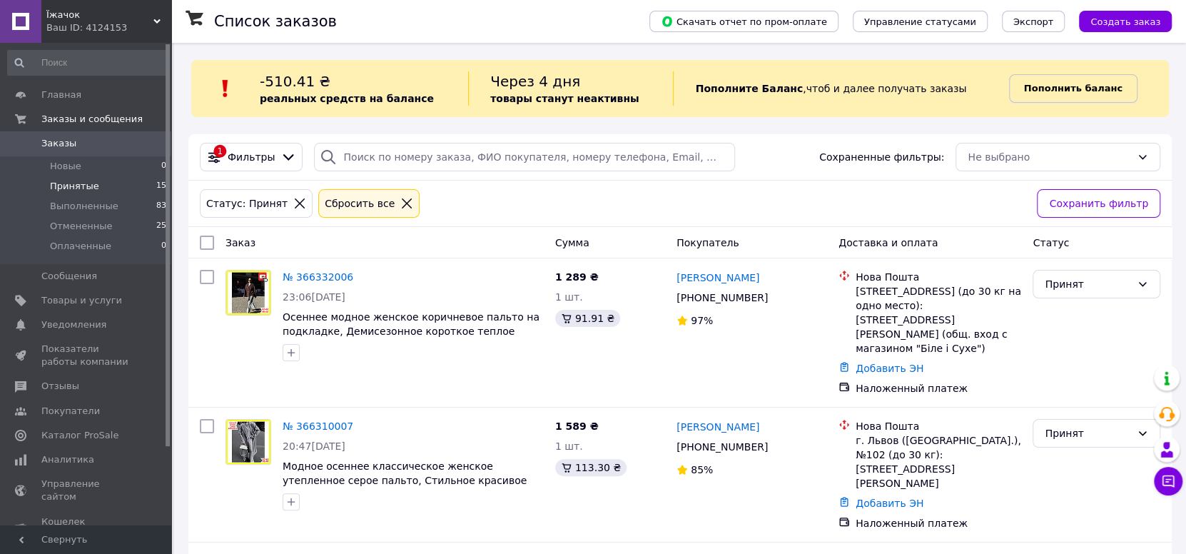
click at [1045, 97] on link "Пополнить баланс" at bounding box center [1073, 88] width 128 height 29
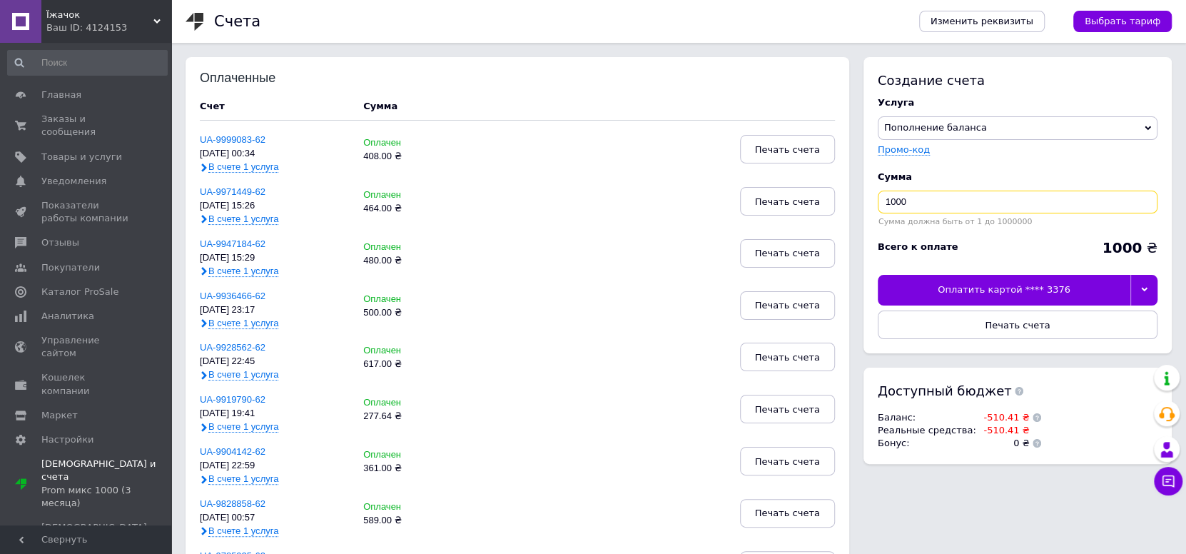
drag, startPoint x: 941, startPoint y: 200, endPoint x: 842, endPoint y: 198, distance: 99.2
click at [835, 200] on div "Оплаченные Счет Сумма UA-9999083-62 [DATE] 00:34 В счете 1 услуга Оплачен 408.0…" at bounding box center [679, 442] width 986 height 771
type input "800"
click at [1063, 289] on div "Оплатить картой **** 3376" at bounding box center [1004, 290] width 253 height 30
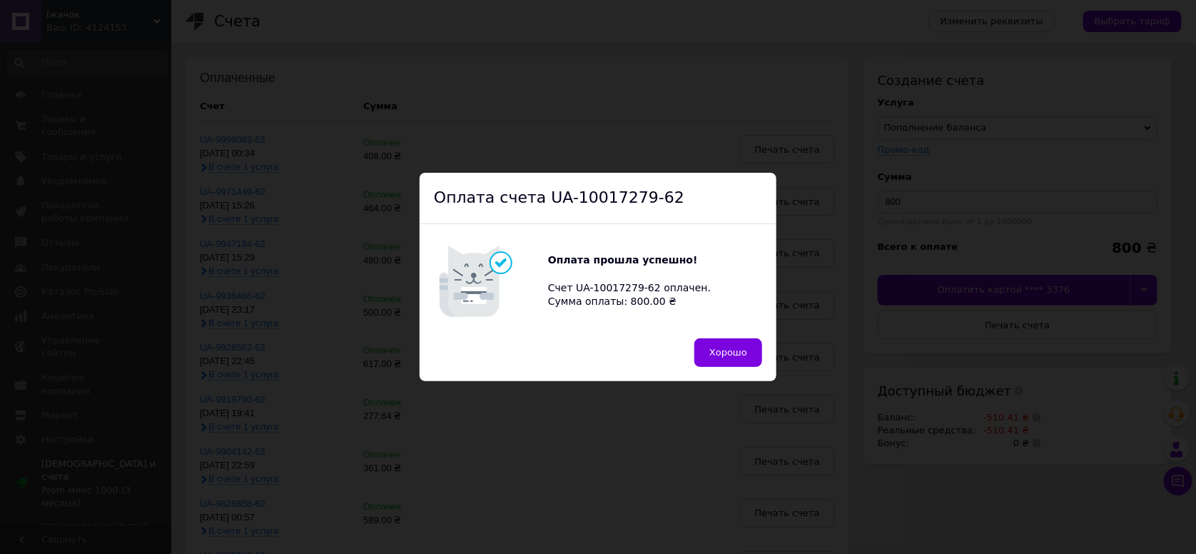
click at [742, 342] on button "Хорошо" at bounding box center [728, 352] width 68 height 29
